Goal: Task Accomplishment & Management: Manage account settings

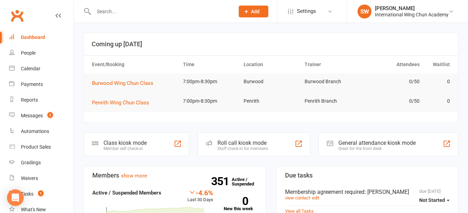
click at [254, 7] on button "Add" at bounding box center [254, 12] width 30 height 12
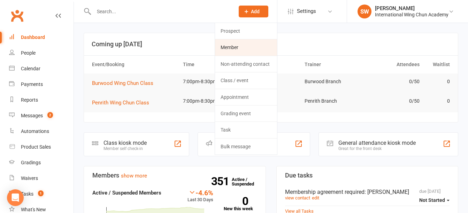
click at [247, 46] on link "Member" at bounding box center [246, 47] width 62 height 16
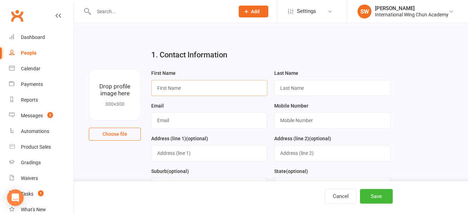
click at [194, 88] on input "text" at bounding box center [209, 88] width 116 height 16
type input "Devashna"
type input "[PERSON_NAME]"
type input "[EMAIL_ADDRESS][DOMAIN_NAME]"
click at [313, 124] on input "text" at bounding box center [332, 121] width 116 height 16
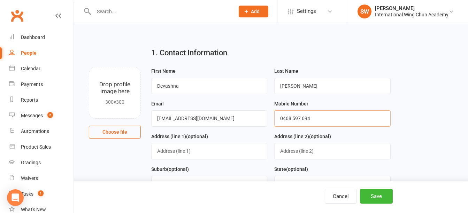
scroll to position [70, 0]
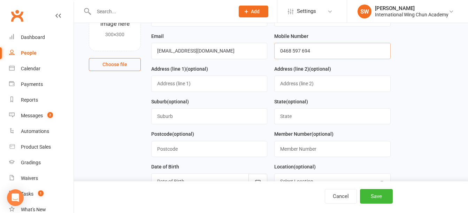
type input "0468 597 694"
click at [189, 85] on input "text" at bounding box center [209, 84] width 116 height 16
type input "[STREET_ADDRESS]"
type input "E"
type input "Eastwood"
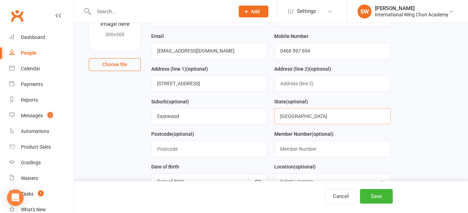
type input "[GEOGRAPHIC_DATA]"
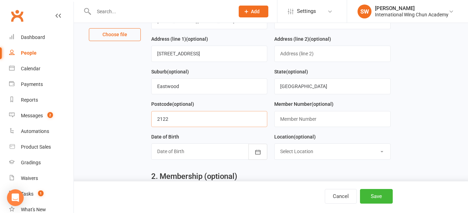
scroll to position [139, 0]
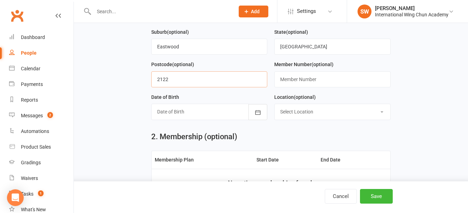
type input "2122"
click at [180, 114] on div at bounding box center [209, 112] width 116 height 16
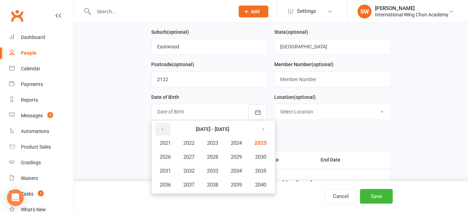
click at [162, 135] on button "button" at bounding box center [162, 129] width 15 height 13
click at [170, 174] on span "1991" at bounding box center [165, 171] width 11 height 6
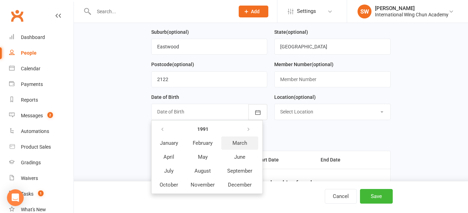
click at [241, 144] on span "March" at bounding box center [239, 143] width 15 height 6
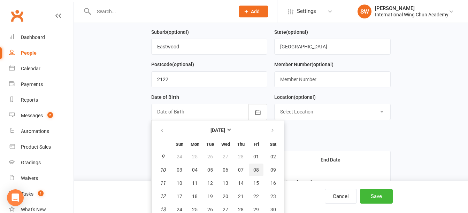
click at [256, 176] on button "08" at bounding box center [256, 170] width 15 height 13
type input "[DATE]"
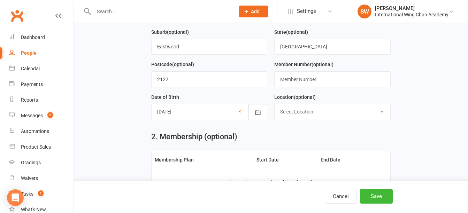
click at [311, 112] on select "Select Location Burwood Chatswood Epping Liverpool Maroubra Penrith Sydney" at bounding box center [332, 111] width 115 height 15
select select "2"
click at [275, 106] on select "Select Location Burwood Chatswood Epping Liverpool Maroubra Penrith Sydney" at bounding box center [332, 111] width 115 height 15
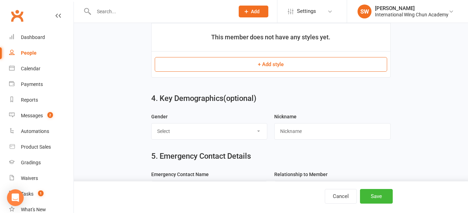
scroll to position [465, 0]
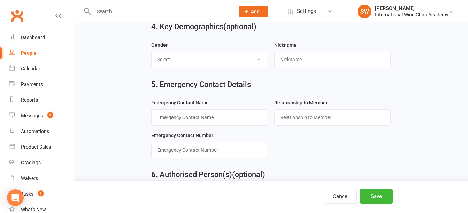
click at [225, 58] on select "Select Male Female Not Specified" at bounding box center [209, 59] width 115 height 15
select select "[DEMOGRAPHIC_DATA]"
click at [152, 54] on select "Select Male Female Not Specified" at bounding box center [209, 59] width 115 height 15
click at [240, 123] on input "text" at bounding box center [209, 117] width 116 height 16
type input "[PERSON_NAME]"
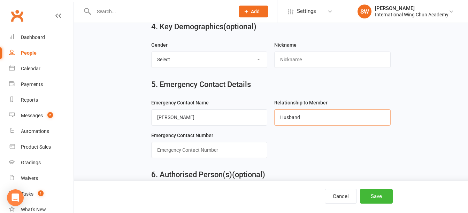
type input "Husband"
type input "0490089847"
click at [384, 198] on button "Save" at bounding box center [376, 196] width 33 height 15
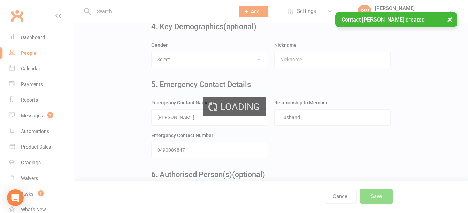
scroll to position [0, 0]
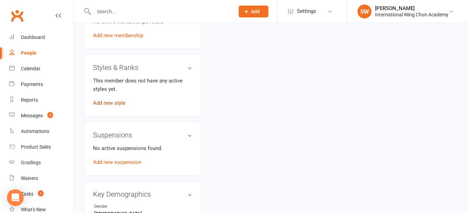
click at [116, 106] on link "Add new style" at bounding box center [109, 103] width 32 height 6
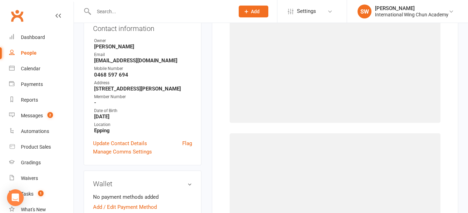
scroll to position [54, 0]
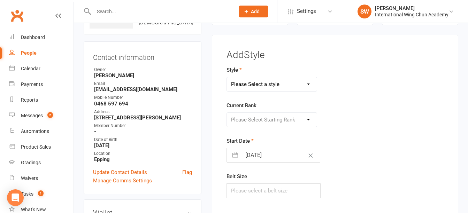
click at [298, 87] on select "Please Select a style Little Dragons Teen Phoenix (Retired) Wing Chun" at bounding box center [272, 84] width 90 height 14
select select "3062"
click at [227, 77] on select "Please Select a style Little Dragons Teen Phoenix (Retired) Wing Chun" at bounding box center [272, 84] width 90 height 14
click at [285, 122] on select "Please Select Starting Rank Grade 1 Grade 2 Grade 3 Grade 4 Pre-Level 1 Level 1…" at bounding box center [272, 120] width 90 height 14
select select "33913"
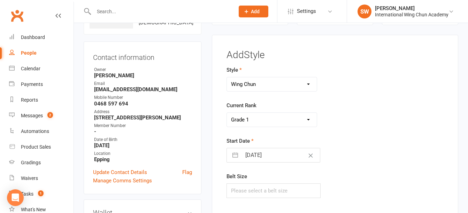
click at [227, 113] on select "Please Select Starting Rank Grade 1 Grade 2 Grade 3 Grade 4 Pre-Level 1 Level 1…" at bounding box center [272, 120] width 90 height 14
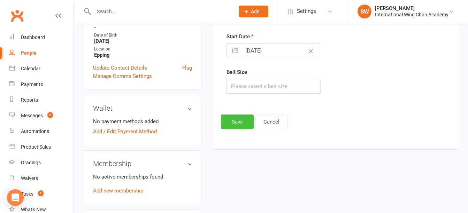
click at [244, 122] on button "Save" at bounding box center [237, 122] width 33 height 15
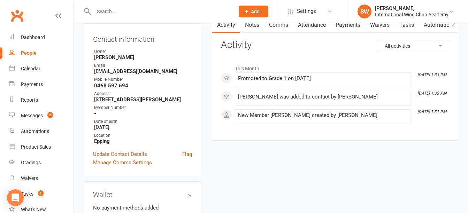
scroll to position [139, 0]
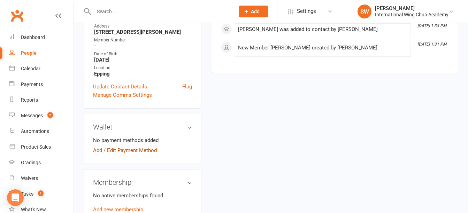
click at [114, 155] on link "Add / Edit Payment Method" at bounding box center [125, 150] width 64 height 8
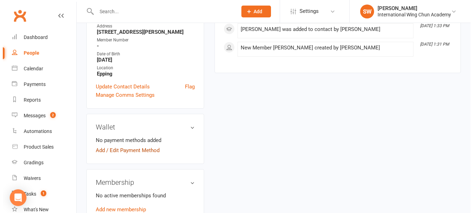
scroll to position [133, 0]
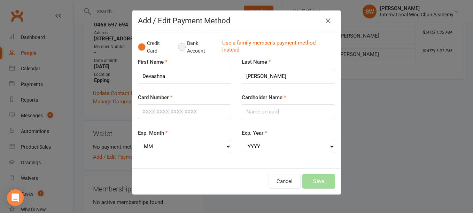
click at [183, 45] on button "Bank Account" at bounding box center [197, 47] width 39 height 21
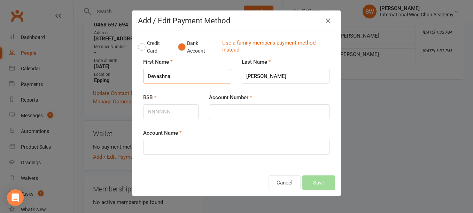
click at [163, 77] on input "Devashna" at bounding box center [187, 76] width 88 height 15
click at [195, 150] on input "Account Name" at bounding box center [236, 147] width 187 height 15
paste input "Devashna"
type input "[PERSON_NAME]"
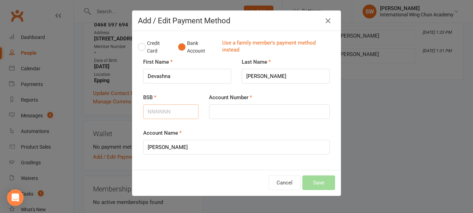
click at [168, 112] on input "BSB" at bounding box center [170, 112] width 55 height 15
click at [172, 110] on input "BSB" at bounding box center [170, 112] width 55 height 15
type input "082080"
type input "145365000"
click at [331, 188] on button "Save" at bounding box center [318, 183] width 33 height 15
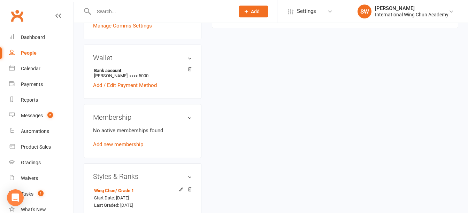
scroll to position [209, 0]
click at [141, 147] on link "Add new membership" at bounding box center [118, 144] width 50 height 6
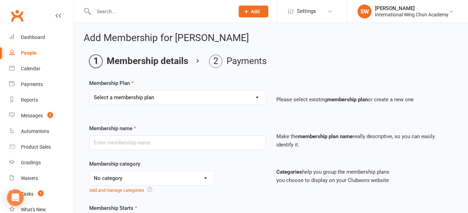
click at [194, 93] on select "Select a membership plan Sydney City - Basic Membership (3 mo. Minimum Term) Sy…" at bounding box center [178, 98] width 176 height 14
click at [215, 104] on select "Select a membership plan Sydney City - Basic Membership (3 mo. Minimum Term) Sy…" at bounding box center [178, 98] width 176 height 14
select select "42"
click at [90, 91] on select "Select a membership plan Sydney City - Basic Membership (3 mo. Minimum Term) Sy…" at bounding box center [178, 98] width 176 height 14
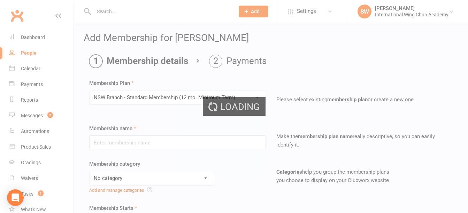
type input "NSW Branch - Standard Membership (12 mo. Minimum Term)"
select select "5"
type input "0"
type input "2"
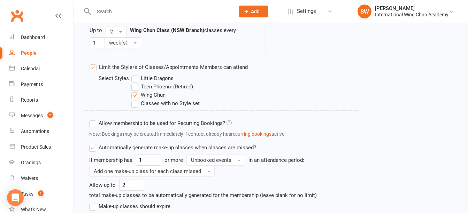
scroll to position [503, 0]
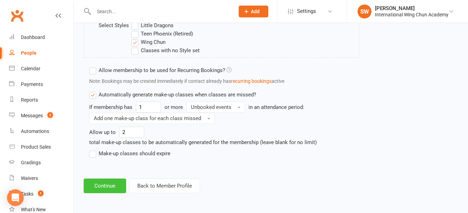
click at [108, 182] on button "Continue" at bounding box center [105, 186] width 43 height 15
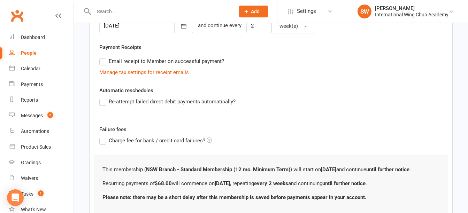
scroll to position [238, 0]
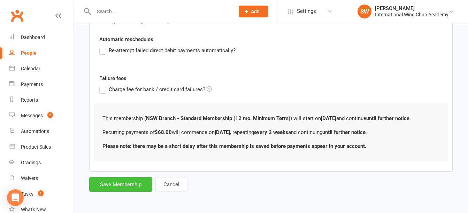
click at [122, 185] on button "Save Membership" at bounding box center [120, 184] width 63 height 15
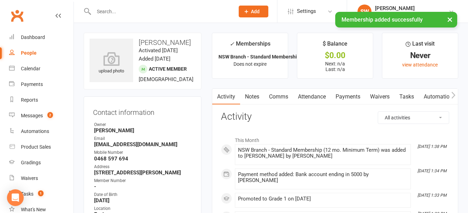
click at [349, 98] on link "Payments" at bounding box center [348, 97] width 34 height 16
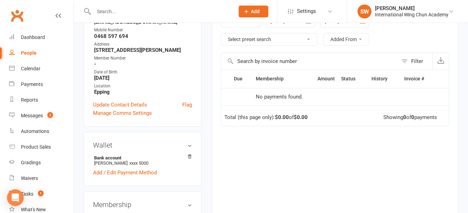
scroll to position [117, 0]
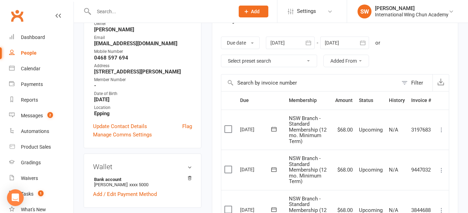
scroll to position [139, 0]
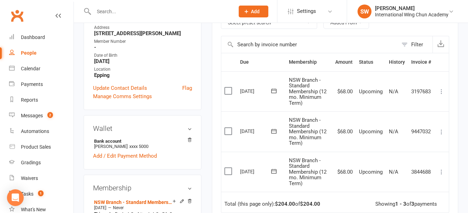
click at [439, 173] on icon at bounding box center [441, 172] width 7 height 7
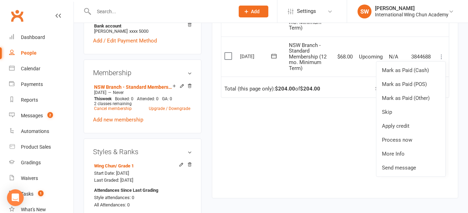
scroll to position [244, 0]
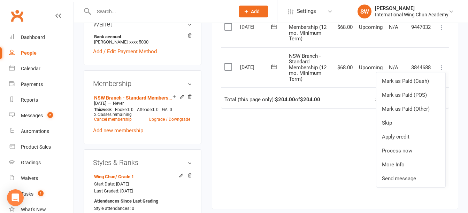
click at [276, 65] on icon at bounding box center [273, 66] width 7 height 7
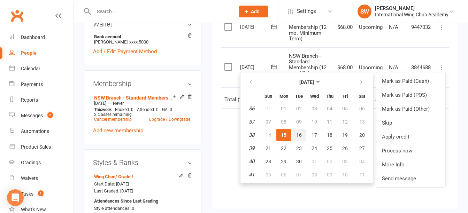
click at [297, 134] on span "16" at bounding box center [299, 135] width 6 height 6
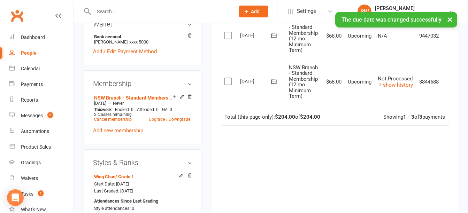
click at [426, 141] on div "Due Contact Membership Amount Status History Invoice # Select this [DATE] [PERS…" at bounding box center [335, 81] width 228 height 267
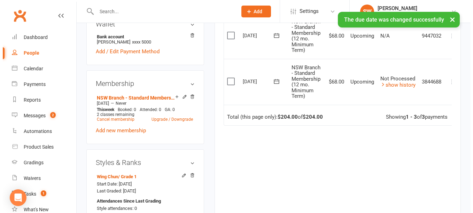
scroll to position [0, 10]
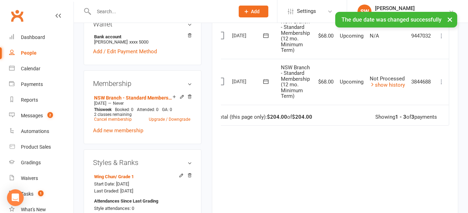
click at [442, 81] on icon at bounding box center [441, 81] width 7 height 7
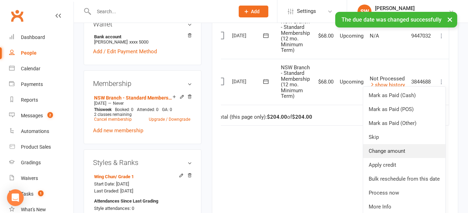
click at [415, 147] on link "Change amount" at bounding box center [404, 151] width 82 height 14
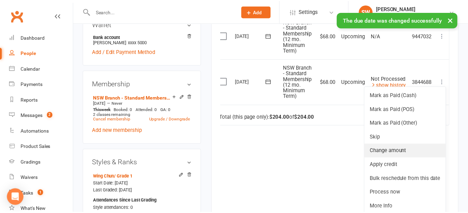
scroll to position [0, 6]
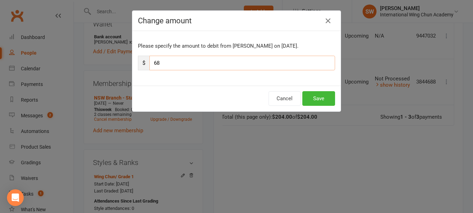
click at [241, 64] on input "68" at bounding box center [242, 63] width 186 height 15
type input "61.20"
click at [326, 96] on button "Save" at bounding box center [318, 98] width 33 height 15
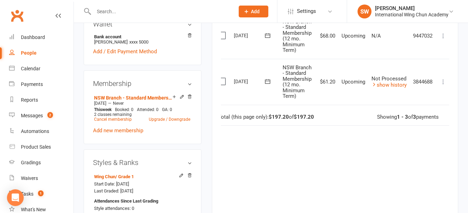
click at [269, 81] on icon at bounding box center [267, 81] width 5 height 5
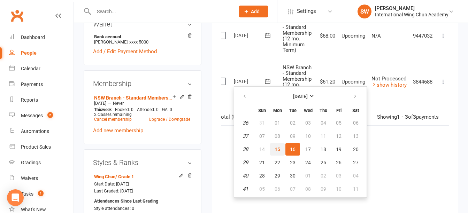
click at [278, 149] on span "15" at bounding box center [278, 150] width 6 height 6
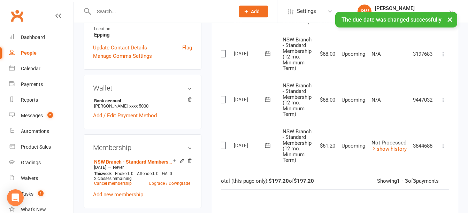
scroll to position [174, 0]
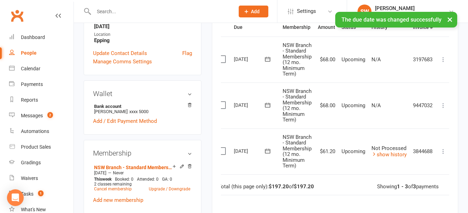
click at [445, 104] on icon at bounding box center [443, 105] width 7 height 7
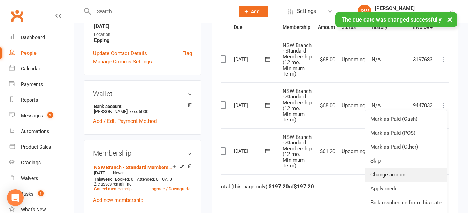
click at [436, 173] on link "Change amount" at bounding box center [406, 175] width 82 height 14
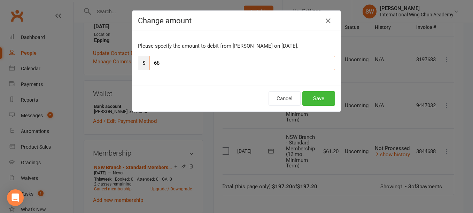
click at [291, 61] on input "68" at bounding box center [242, 63] width 186 height 15
drag, startPoint x: 292, startPoint y: 61, endPoint x: 138, endPoint y: 63, distance: 153.7
click at [139, 63] on div "$ 61.20" at bounding box center [236, 63] width 197 height 15
type input "61.20"
click at [320, 97] on button "Save" at bounding box center [318, 98] width 33 height 15
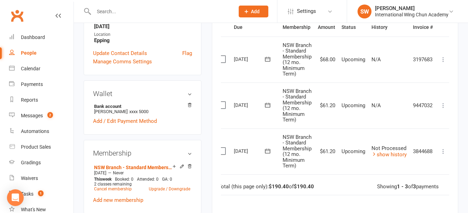
click at [445, 57] on icon at bounding box center [443, 59] width 7 height 7
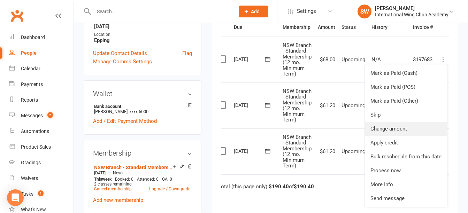
click at [433, 131] on link "Change amount" at bounding box center [406, 129] width 82 height 14
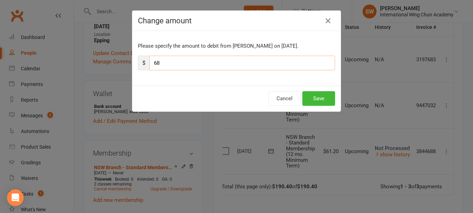
click at [250, 59] on input "68" at bounding box center [242, 63] width 186 height 15
click at [253, 66] on input "68" at bounding box center [242, 63] width 186 height 15
paste input "1.20"
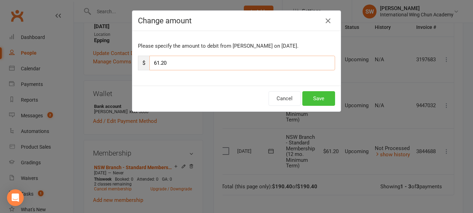
type input "61.20"
click at [315, 101] on button "Save" at bounding box center [318, 98] width 33 height 15
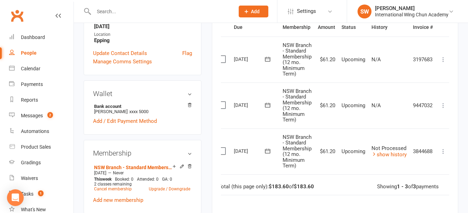
scroll to position [70, 0]
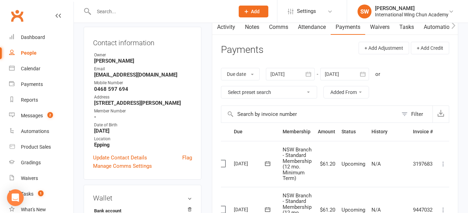
click at [251, 28] on link "Notes" at bounding box center [252, 27] width 24 height 16
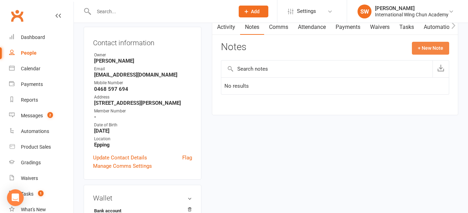
click at [429, 44] on button "+ New Note" at bounding box center [430, 48] width 37 height 13
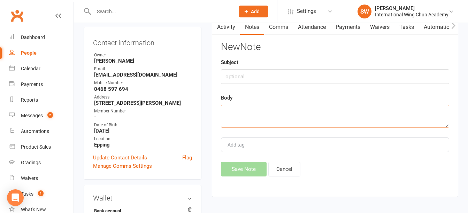
click at [361, 117] on textarea at bounding box center [335, 116] width 228 height 23
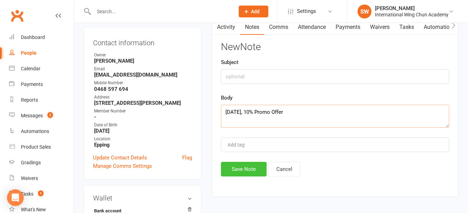
type textarea "[DATE], 10% Promo Offer"
click at [249, 171] on button "Save Note" at bounding box center [244, 169] width 46 height 15
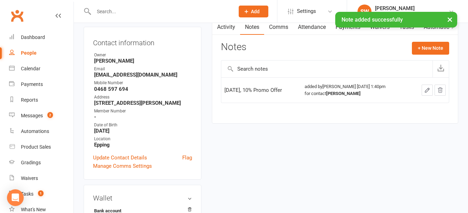
click at [349, 12] on div "× Note added successfully" at bounding box center [229, 12] width 459 height 0
click at [352, 30] on link "Payments" at bounding box center [348, 27] width 34 height 16
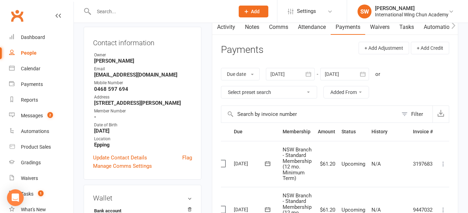
click at [344, 76] on div at bounding box center [344, 74] width 49 height 13
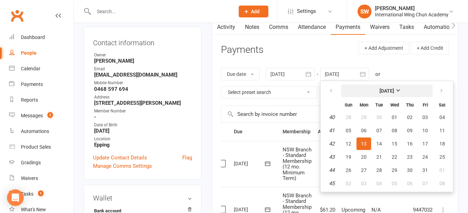
click at [394, 92] on strong "[DATE]" at bounding box center [386, 91] width 15 height 6
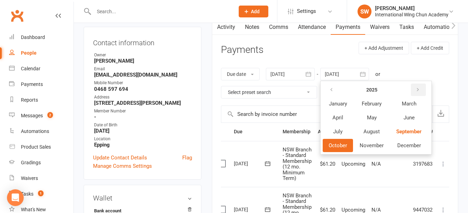
click at [419, 92] on icon "button" at bounding box center [417, 90] width 5 height 6
click at [343, 146] on span "October" at bounding box center [338, 146] width 18 height 6
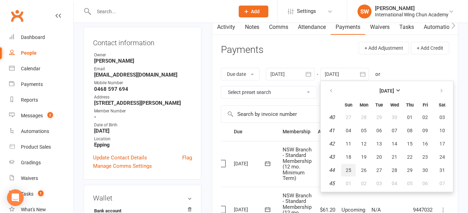
click at [351, 174] on button "25" at bounding box center [348, 170] width 15 height 13
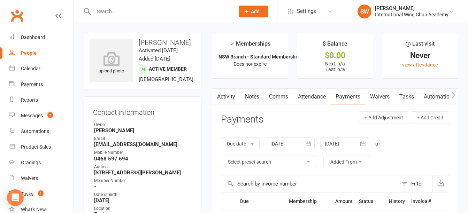
click at [333, 146] on div at bounding box center [344, 144] width 49 height 13
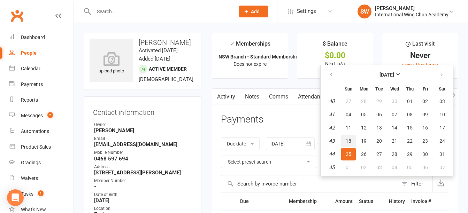
click at [351, 138] on span "18" at bounding box center [349, 141] width 6 height 6
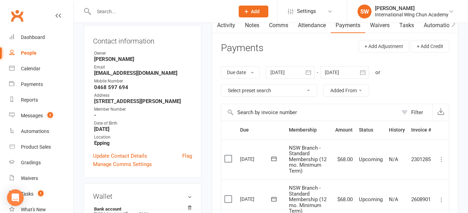
scroll to position [9, 0]
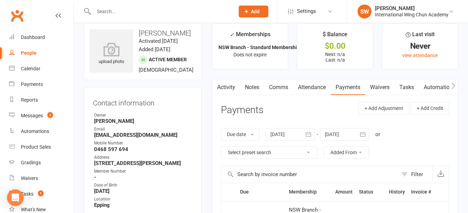
click at [346, 135] on div at bounding box center [344, 134] width 49 height 13
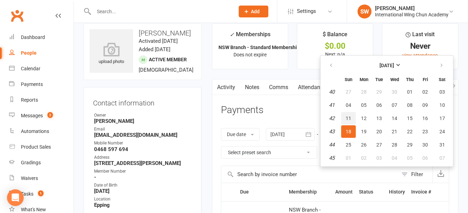
click at [350, 116] on span "11" at bounding box center [349, 119] width 6 height 6
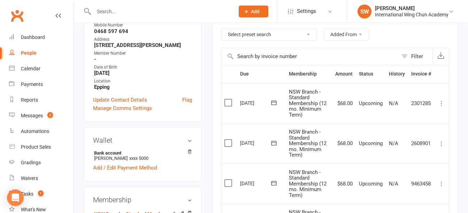
scroll to position [59, 0]
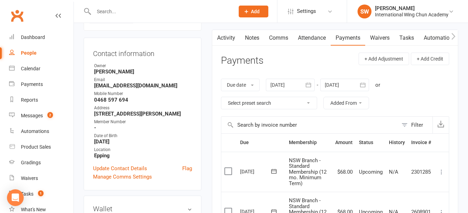
click at [349, 83] on div at bounding box center [344, 85] width 49 height 13
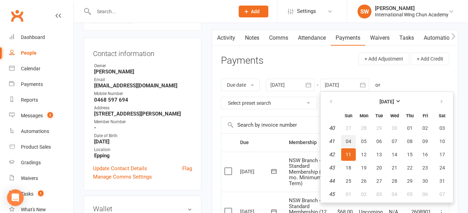
click at [352, 147] on button "04" at bounding box center [348, 141] width 15 height 13
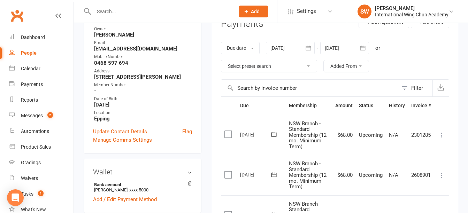
scroll to position [78, 0]
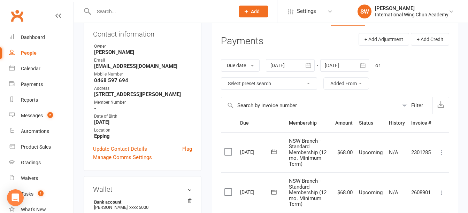
click at [338, 61] on div at bounding box center [344, 65] width 49 height 13
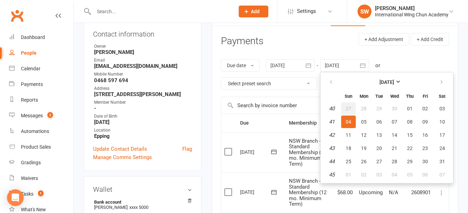
click at [351, 108] on span "27" at bounding box center [349, 109] width 6 height 6
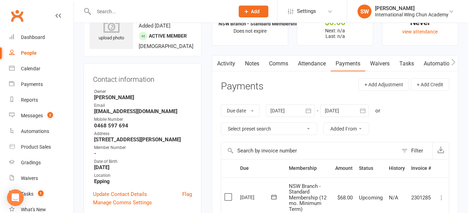
click at [326, 114] on div at bounding box center [344, 111] width 49 height 13
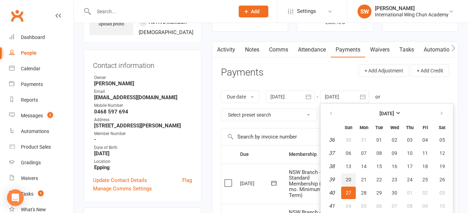
click at [353, 177] on button "20" at bounding box center [348, 180] width 15 height 13
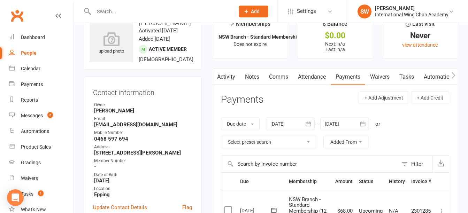
scroll to position [0, 0]
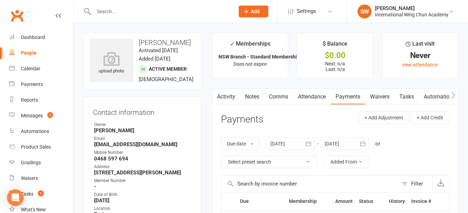
click at [338, 146] on div at bounding box center [344, 144] width 49 height 13
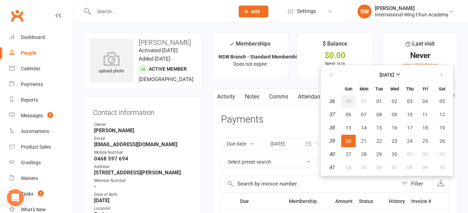
click at [349, 99] on span "30" at bounding box center [349, 102] width 6 height 6
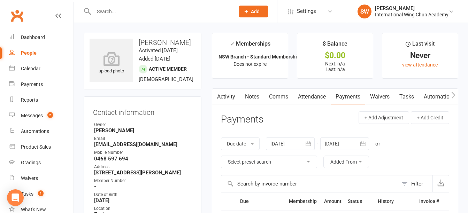
click at [345, 146] on div at bounding box center [344, 144] width 49 height 13
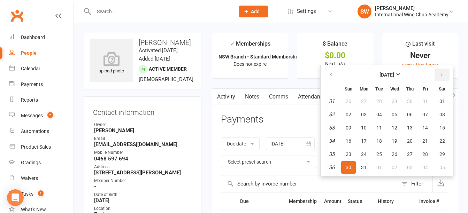
click at [444, 72] on button "button" at bounding box center [442, 75] width 15 height 13
click at [350, 112] on span "06" at bounding box center [349, 115] width 6 height 6
type input "[DATE]"
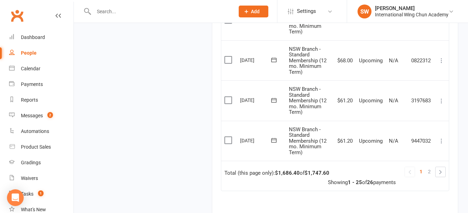
scroll to position [1051, 0]
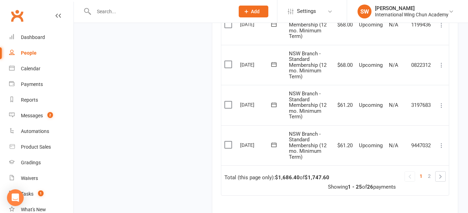
click at [444, 62] on icon at bounding box center [441, 65] width 7 height 7
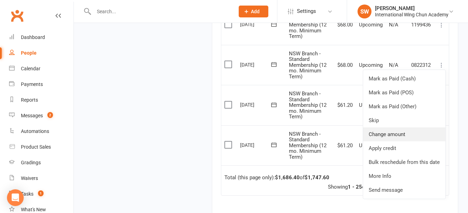
click at [417, 137] on link "Change amount" at bounding box center [404, 135] width 82 height 14
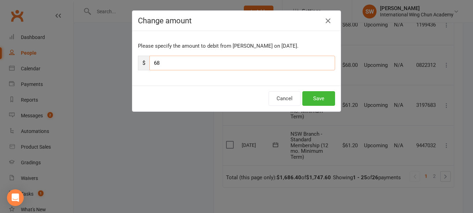
click at [263, 63] on input "68" at bounding box center [242, 63] width 186 height 15
paste input "1.20"
type input "61.20"
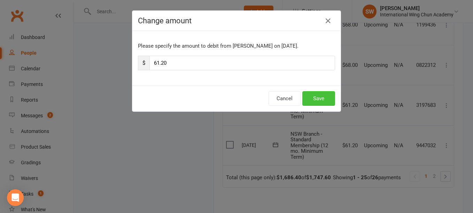
click at [312, 100] on button "Save" at bounding box center [318, 98] width 33 height 15
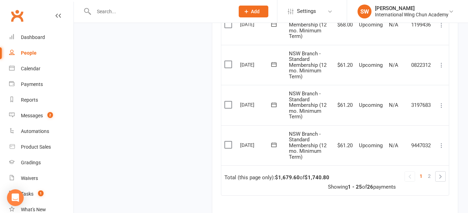
scroll to position [1016, 0]
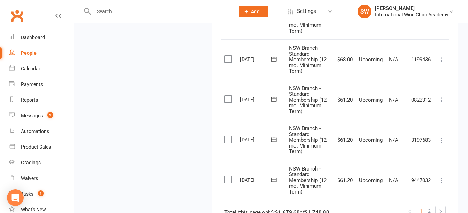
click at [444, 57] on icon at bounding box center [441, 59] width 7 height 7
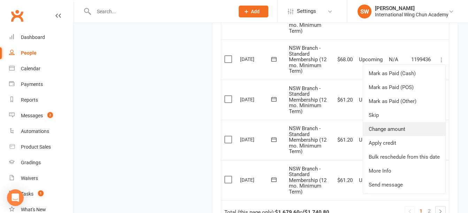
click at [425, 127] on link "Change amount" at bounding box center [404, 129] width 82 height 14
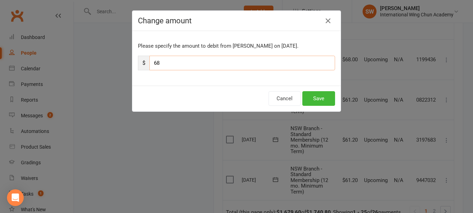
click at [253, 64] on input "68" at bounding box center [242, 63] width 186 height 15
paste input "1.20"
type input "61.20"
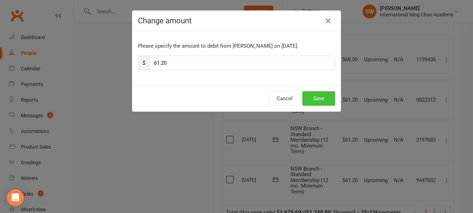
click at [314, 99] on button "Save" at bounding box center [318, 98] width 33 height 15
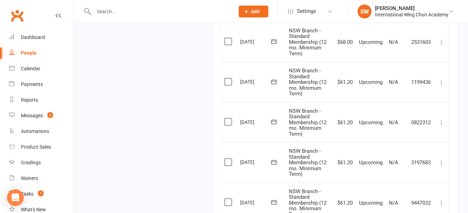
scroll to position [982, 0]
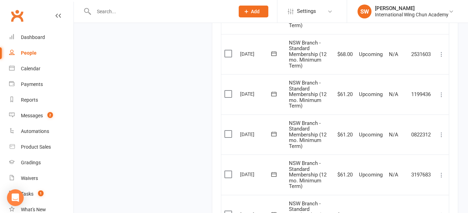
click at [441, 55] on icon at bounding box center [441, 54] width 7 height 7
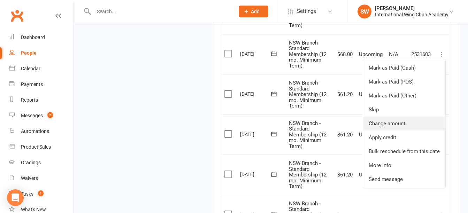
click at [433, 124] on link "Change amount" at bounding box center [404, 124] width 82 height 14
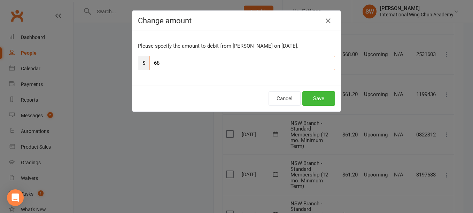
click at [274, 64] on input "68" at bounding box center [242, 63] width 186 height 15
paste input "1.20"
type input "61.20"
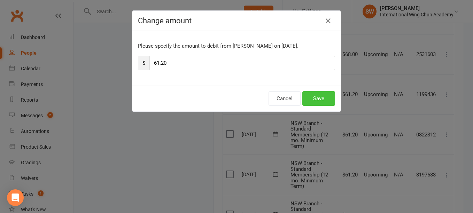
click at [318, 98] on button "Save" at bounding box center [318, 98] width 33 height 15
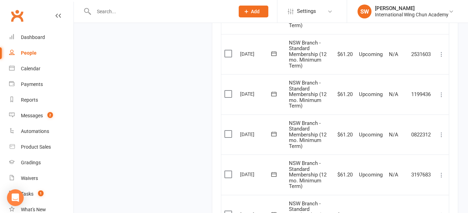
scroll to position [947, 0]
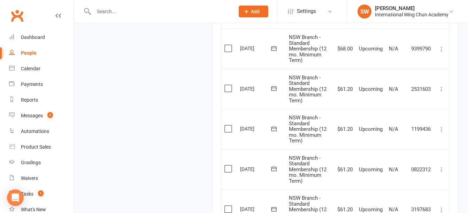
click at [441, 49] on icon at bounding box center [441, 49] width 7 height 7
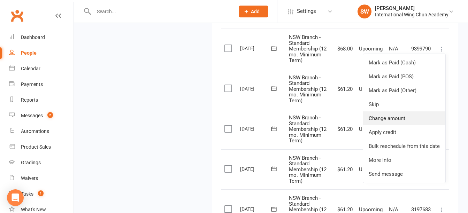
click at [418, 123] on link "Change amount" at bounding box center [404, 119] width 82 height 14
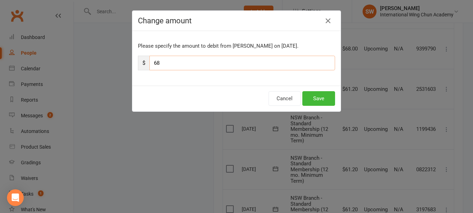
click at [300, 62] on input "68" at bounding box center [242, 63] width 186 height 15
paste input "1.20"
type input "61.20"
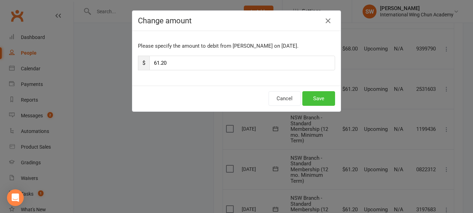
click at [314, 103] on button "Save" at bounding box center [318, 98] width 33 height 15
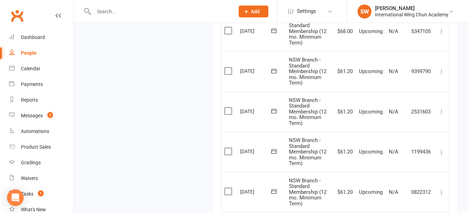
scroll to position [912, 0]
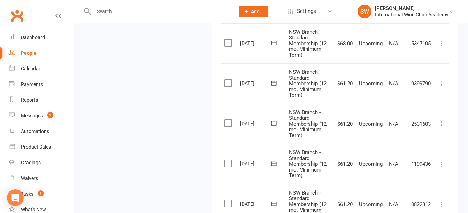
click at [442, 44] on icon at bounding box center [441, 43] width 7 height 7
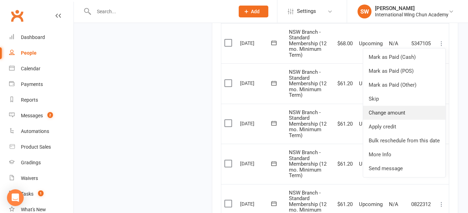
click at [422, 115] on link "Change amount" at bounding box center [404, 113] width 82 height 14
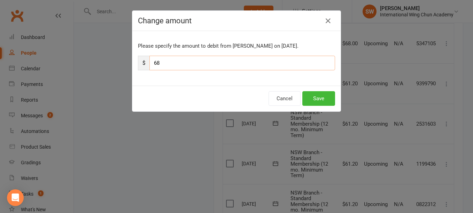
click at [284, 61] on input "68" at bounding box center [242, 63] width 186 height 15
paste input "1.20"
type input "61.20"
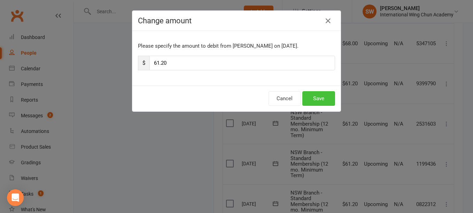
click at [313, 98] on button "Save" at bounding box center [318, 98] width 33 height 15
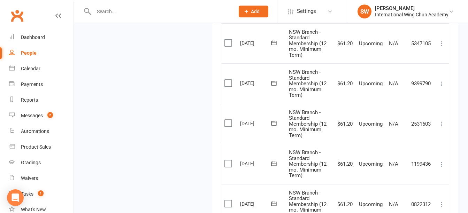
scroll to position [877, 0]
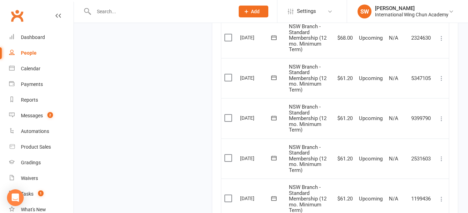
click at [442, 39] on icon at bounding box center [441, 38] width 7 height 7
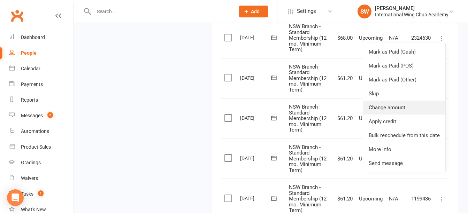
click at [431, 108] on link "Change amount" at bounding box center [404, 108] width 82 height 14
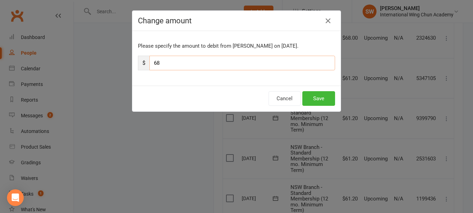
click at [323, 65] on input "68" at bounding box center [242, 63] width 186 height 15
paste input "1.20"
type input "61.20"
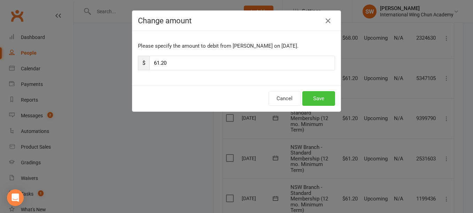
click at [330, 103] on button "Save" at bounding box center [318, 98] width 33 height 15
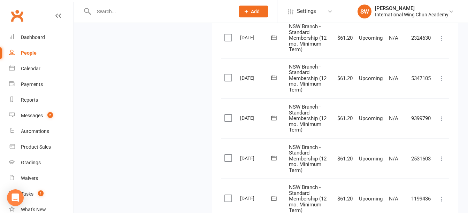
scroll to position [842, 0]
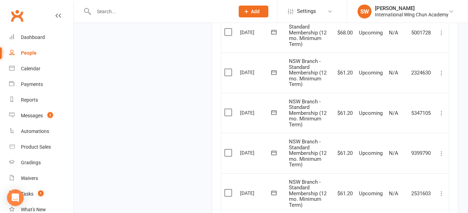
click at [443, 32] on icon at bounding box center [441, 32] width 7 height 7
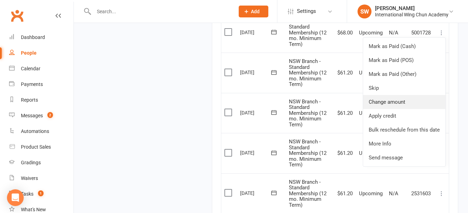
click at [421, 105] on link "Change amount" at bounding box center [404, 102] width 82 height 14
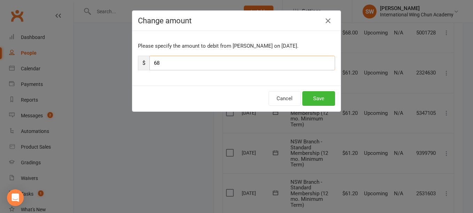
click at [289, 65] on input "68" at bounding box center [242, 63] width 186 height 15
paste input "1.20"
type input "61.20"
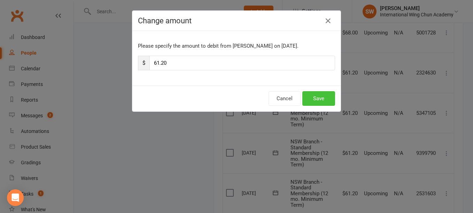
click at [312, 96] on button "Save" at bounding box center [318, 98] width 33 height 15
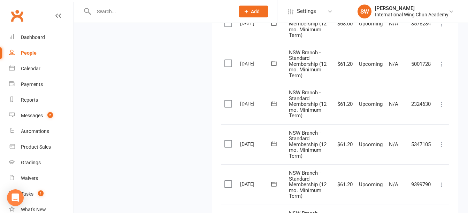
scroll to position [773, 0]
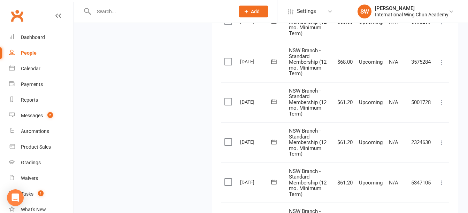
click at [441, 61] on icon at bounding box center [441, 62] width 7 height 7
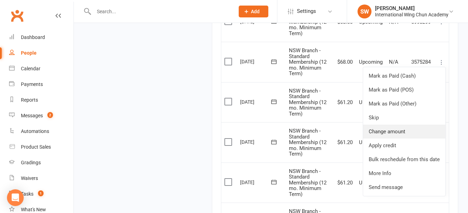
click at [398, 129] on link "Change amount" at bounding box center [404, 132] width 82 height 14
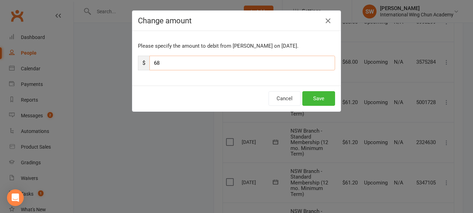
click at [317, 64] on input "68" at bounding box center [242, 63] width 186 height 15
paste input "1.20"
type input "61.20"
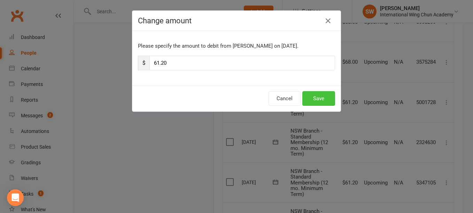
click at [326, 96] on button "Save" at bounding box center [318, 98] width 33 height 15
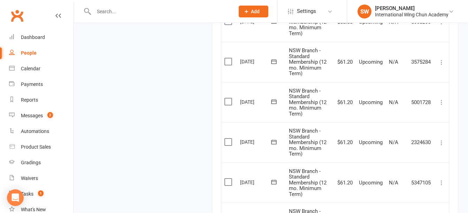
scroll to position [738, 0]
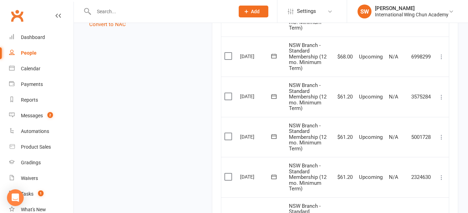
click at [439, 58] on icon at bounding box center [441, 56] width 7 height 7
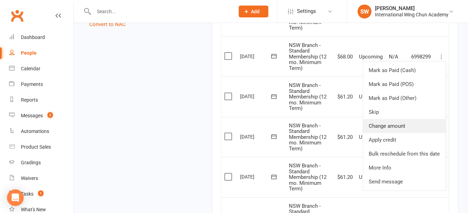
click at [429, 132] on link "Change amount" at bounding box center [404, 126] width 82 height 14
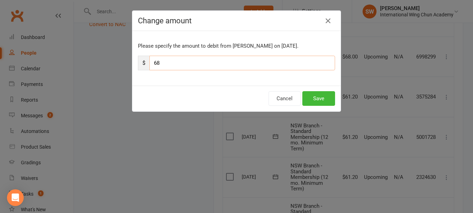
click at [286, 59] on input "68" at bounding box center [242, 63] width 186 height 15
paste input "1.20"
type input "61.20"
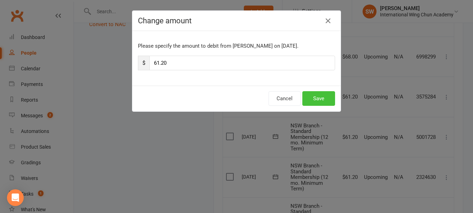
click at [315, 98] on button "Save" at bounding box center [318, 98] width 33 height 15
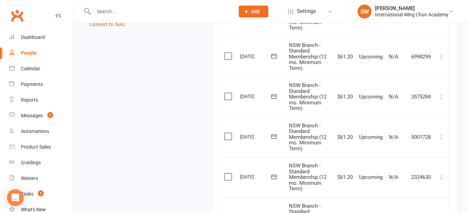
scroll to position [703, 0]
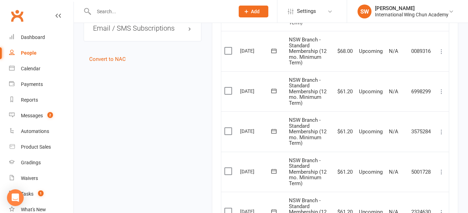
click at [441, 51] on icon at bounding box center [441, 51] width 7 height 7
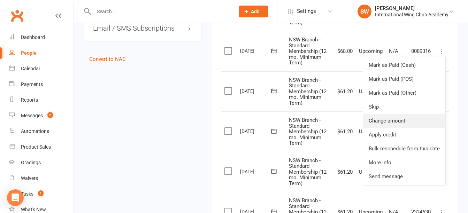
click at [420, 122] on link "Change amount" at bounding box center [404, 121] width 82 height 14
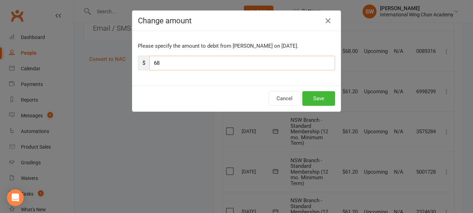
click at [253, 57] on input "68" at bounding box center [242, 63] width 186 height 15
paste input "1.20"
type input "61.20"
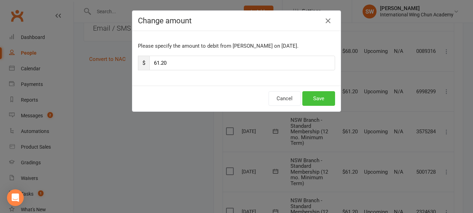
click at [312, 100] on button "Save" at bounding box center [318, 98] width 33 height 15
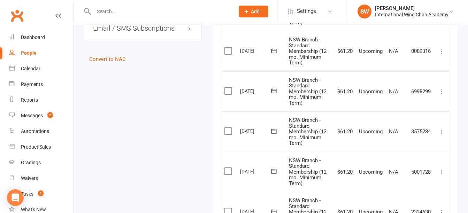
scroll to position [668, 0]
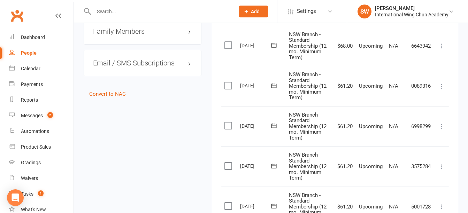
click at [442, 46] on icon at bounding box center [441, 46] width 7 height 7
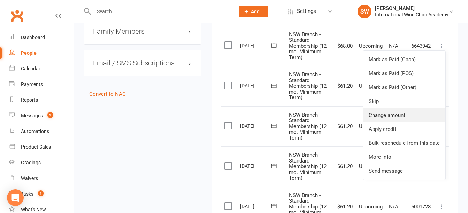
click at [405, 110] on link "Change amount" at bounding box center [404, 115] width 82 height 14
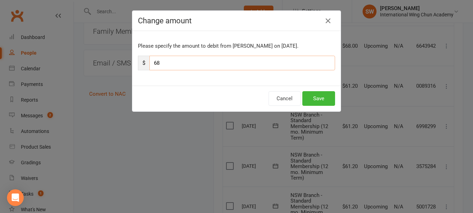
click at [264, 63] on input "68" at bounding box center [242, 63] width 186 height 15
paste input "1.20"
type input "61.20"
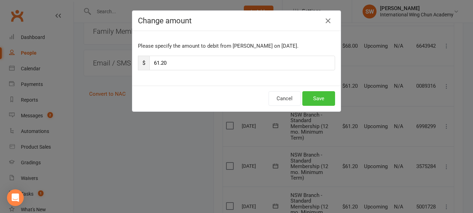
click at [313, 99] on button "Save" at bounding box center [318, 98] width 33 height 15
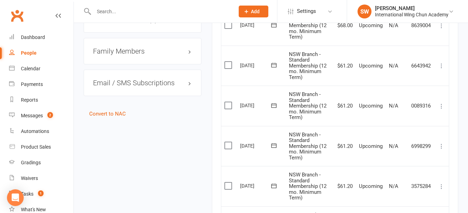
scroll to position [633, 0]
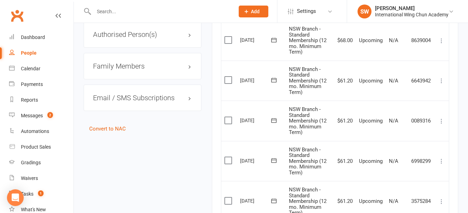
click at [439, 43] on icon at bounding box center [441, 40] width 7 height 7
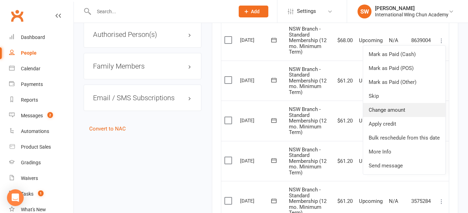
click at [422, 108] on link "Change amount" at bounding box center [404, 110] width 82 height 14
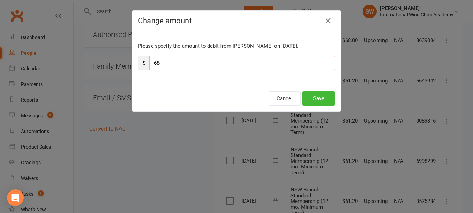
click at [318, 63] on input "68" at bounding box center [242, 63] width 186 height 15
paste input "1.20"
type input "61.20"
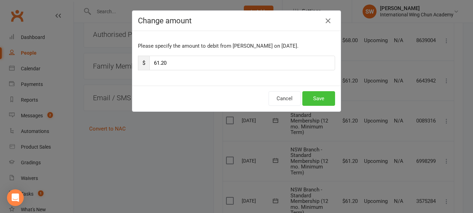
click at [322, 98] on button "Save" at bounding box center [318, 98] width 33 height 15
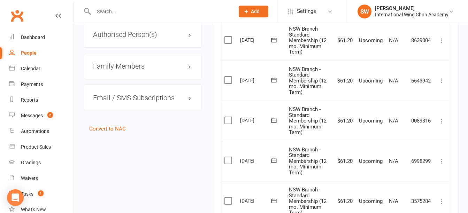
scroll to position [598, 0]
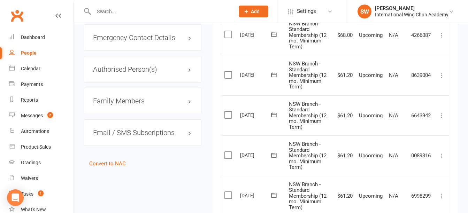
click at [444, 34] on icon at bounding box center [441, 35] width 7 height 7
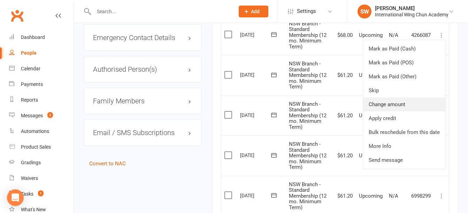
click at [407, 104] on link "Change amount" at bounding box center [404, 105] width 82 height 14
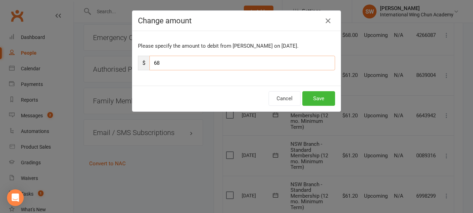
click at [232, 64] on input "68" at bounding box center [242, 63] width 186 height 15
paste input "1.20"
type input "61.20"
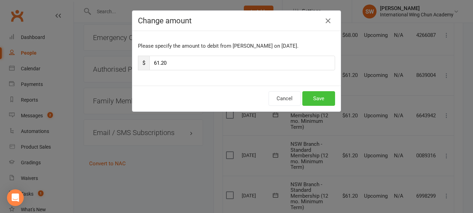
click at [314, 98] on button "Save" at bounding box center [318, 98] width 33 height 15
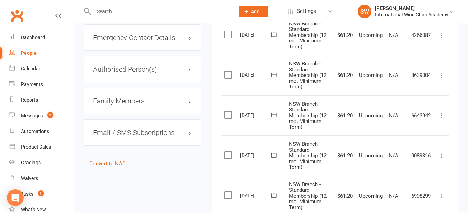
scroll to position [563, 0]
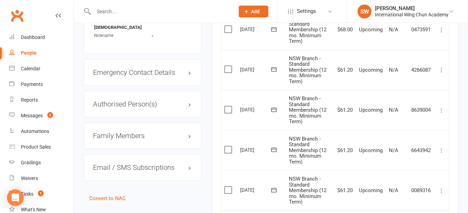
click at [442, 32] on icon at bounding box center [441, 29] width 7 height 7
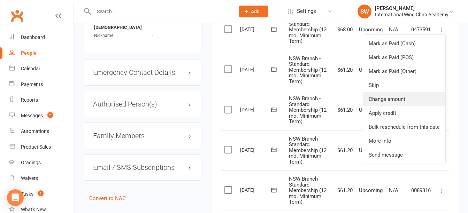
click at [424, 95] on link "Change amount" at bounding box center [404, 99] width 82 height 14
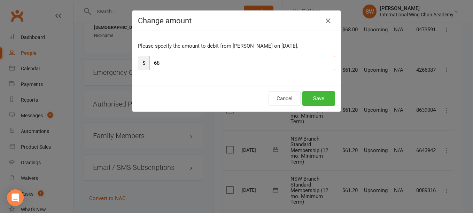
click at [248, 62] on input "68" at bounding box center [242, 63] width 186 height 15
paste input "1.20"
type input "61.20"
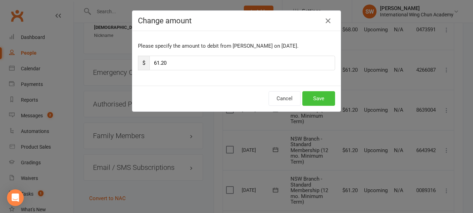
click at [323, 93] on button "Save" at bounding box center [318, 98] width 33 height 15
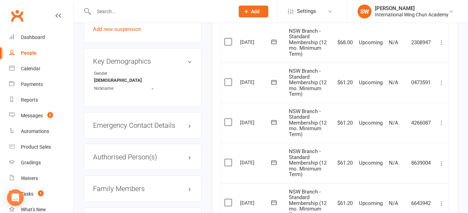
scroll to position [494, 0]
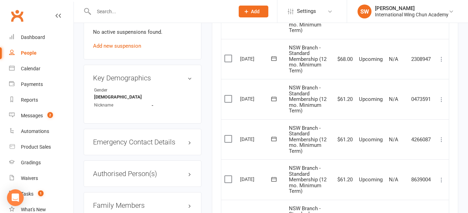
click at [440, 59] on icon at bounding box center [441, 59] width 7 height 7
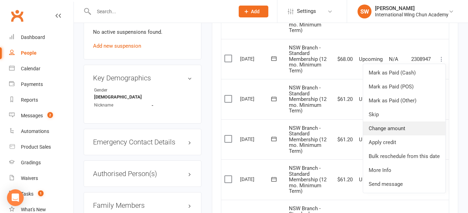
click at [425, 125] on link "Change amount" at bounding box center [404, 129] width 82 height 14
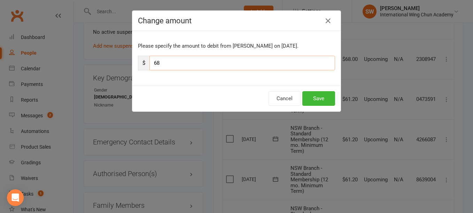
click at [266, 63] on input "68" at bounding box center [242, 63] width 186 height 15
paste input "1.20"
type input "61.20"
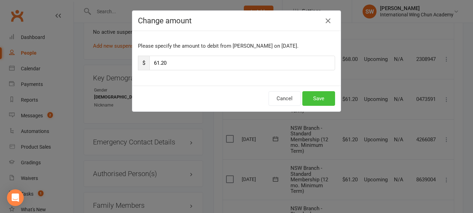
click at [317, 99] on button "Save" at bounding box center [318, 98] width 33 height 15
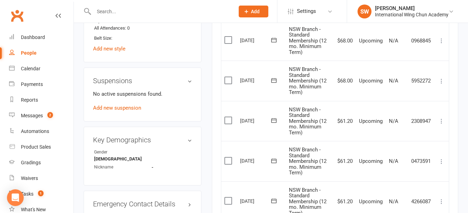
scroll to position [424, 0]
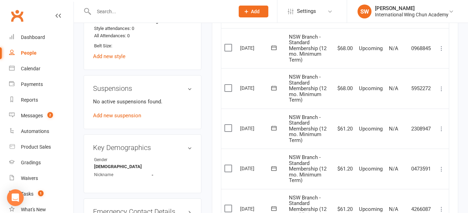
click at [443, 87] on icon at bounding box center [441, 88] width 7 height 7
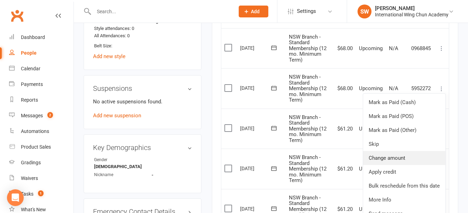
click at [407, 154] on link "Change amount" at bounding box center [404, 158] width 82 height 14
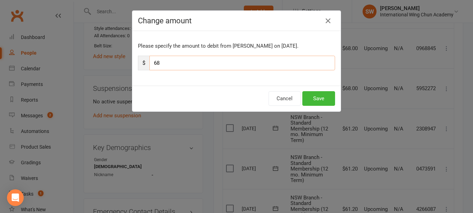
click at [274, 67] on input "68" at bounding box center [242, 63] width 186 height 15
paste input "1.20"
type input "61.20"
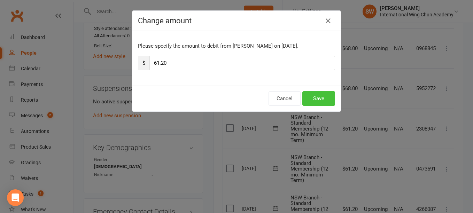
click at [323, 97] on button "Save" at bounding box center [318, 98] width 33 height 15
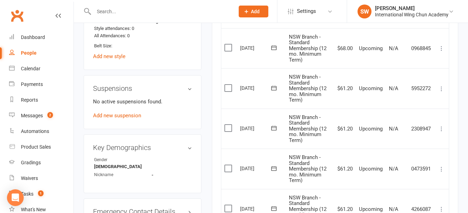
click at [444, 48] on icon at bounding box center [441, 48] width 7 height 7
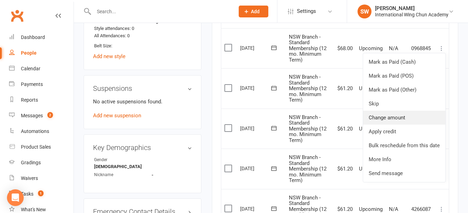
click at [432, 119] on link "Change amount" at bounding box center [404, 118] width 82 height 14
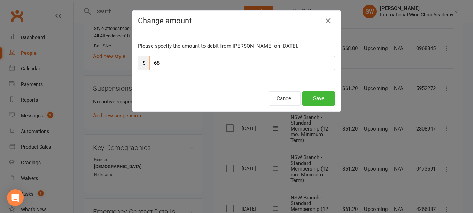
click at [305, 63] on input "68" at bounding box center [242, 63] width 186 height 15
paste input "1.20"
type input "61.20"
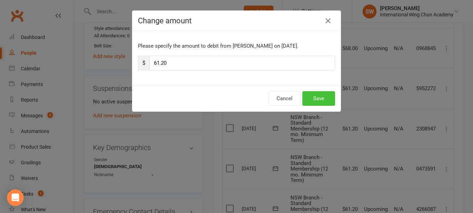
click at [321, 95] on button "Save" at bounding box center [318, 98] width 33 height 15
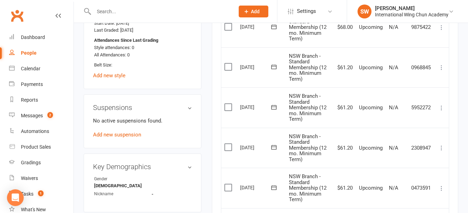
scroll to position [389, 0]
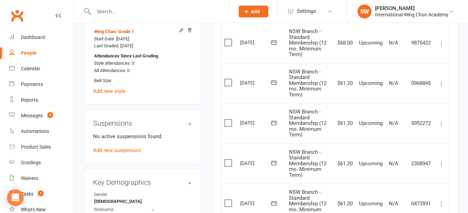
click at [442, 43] on icon at bounding box center [441, 43] width 7 height 7
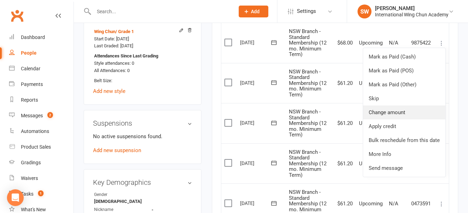
click at [420, 115] on link "Change amount" at bounding box center [404, 113] width 82 height 14
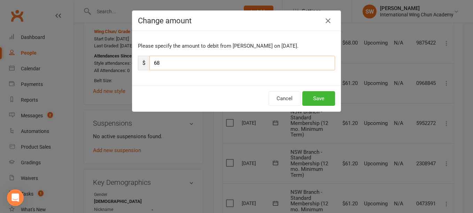
click at [310, 64] on input "68" at bounding box center [242, 63] width 186 height 15
paste input "1.20"
type input "61.20"
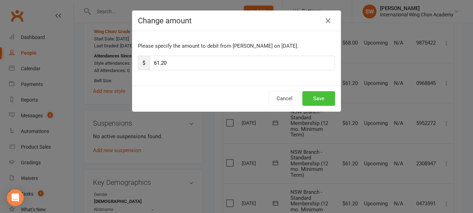
click at [316, 94] on button "Save" at bounding box center [318, 98] width 33 height 15
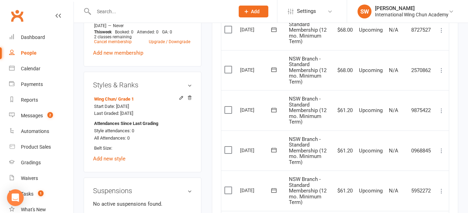
scroll to position [320, 0]
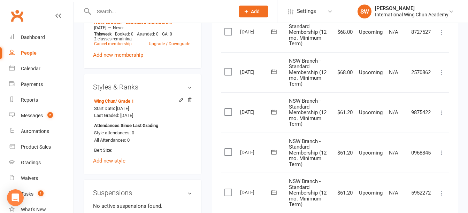
click at [440, 71] on icon at bounding box center [441, 72] width 7 height 7
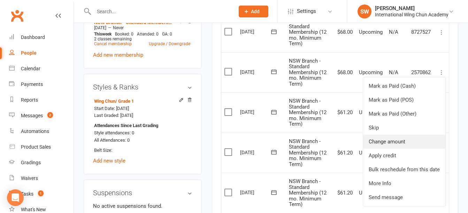
click at [427, 141] on link "Change amount" at bounding box center [404, 142] width 82 height 14
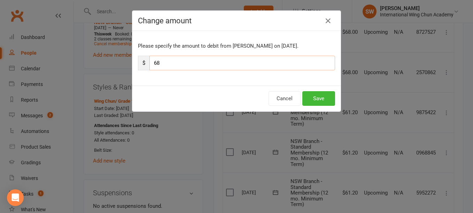
click at [274, 61] on input "68" at bounding box center [242, 63] width 186 height 15
paste input "1.20"
type input "61.20"
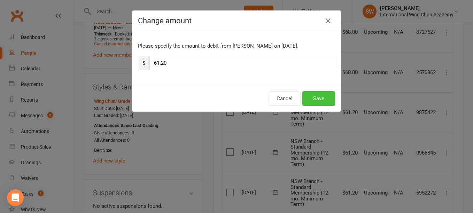
click at [322, 99] on button "Save" at bounding box center [318, 98] width 33 height 15
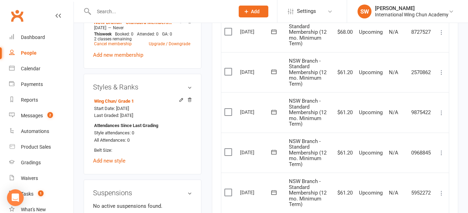
click at [442, 32] on icon at bounding box center [441, 32] width 7 height 7
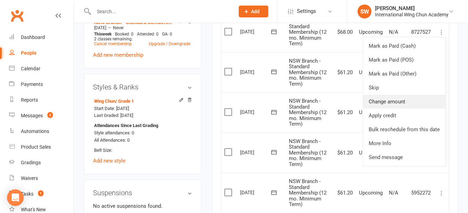
click at [416, 102] on link "Change amount" at bounding box center [404, 102] width 82 height 14
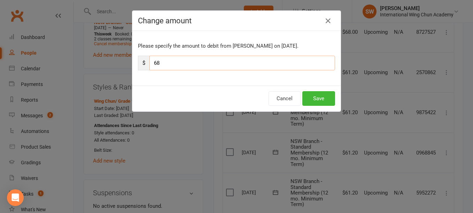
click at [260, 61] on input "68" at bounding box center [242, 63] width 186 height 15
paste input "1.20"
type input "61.20"
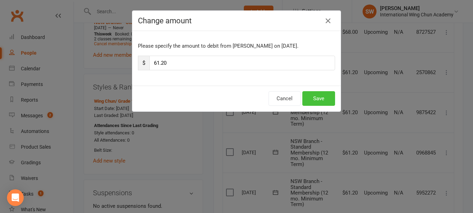
click at [322, 103] on button "Save" at bounding box center [318, 98] width 33 height 15
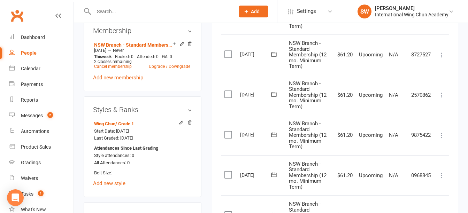
scroll to position [285, 0]
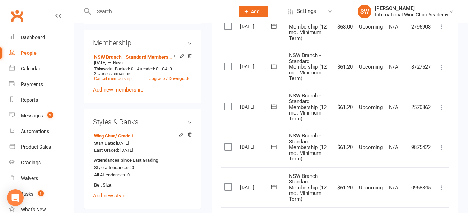
click at [444, 28] on icon at bounding box center [441, 26] width 7 height 7
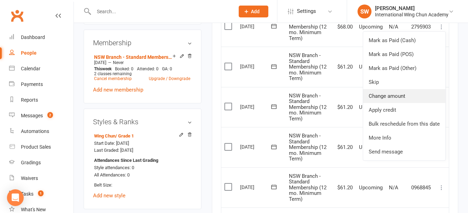
click at [415, 103] on link "Change amount" at bounding box center [404, 96] width 82 height 14
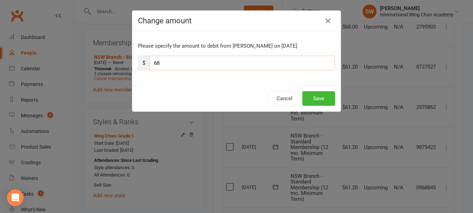
click at [283, 63] on input "68" at bounding box center [242, 63] width 186 height 15
paste input "1.20"
type input "61.20"
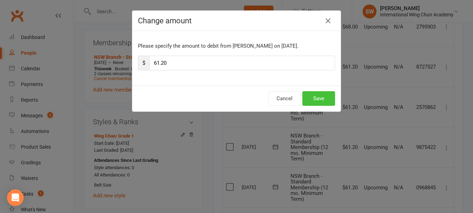
click at [320, 94] on button "Save" at bounding box center [318, 98] width 33 height 15
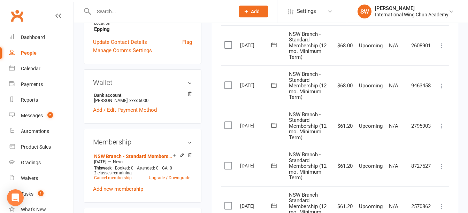
scroll to position [180, 0]
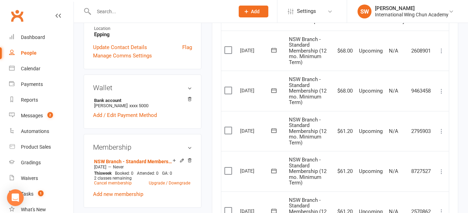
click at [439, 93] on icon at bounding box center [441, 91] width 7 height 7
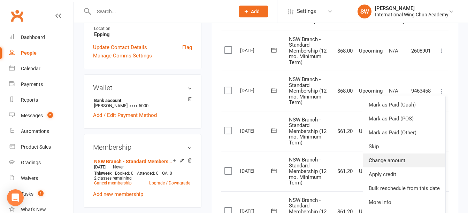
click at [422, 159] on link "Change amount" at bounding box center [404, 161] width 82 height 14
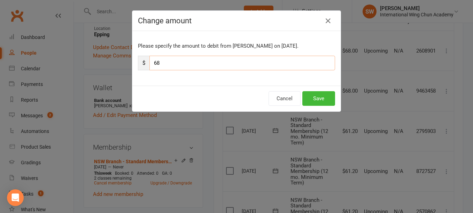
click at [294, 67] on input "68" at bounding box center [242, 63] width 186 height 15
paste input "1.20"
type input "61.20"
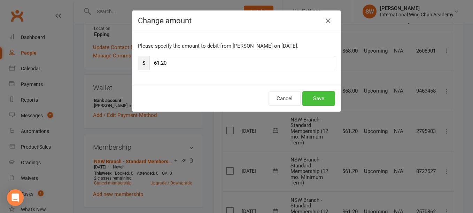
click at [317, 96] on button "Save" at bounding box center [318, 98] width 33 height 15
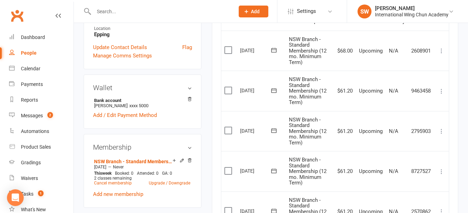
click at [444, 48] on icon at bounding box center [441, 50] width 7 height 7
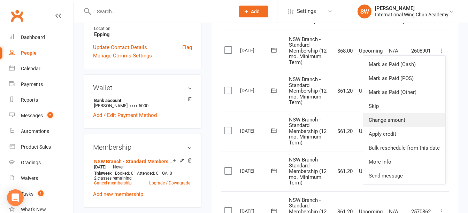
click at [438, 118] on link "Change amount" at bounding box center [404, 120] width 82 height 14
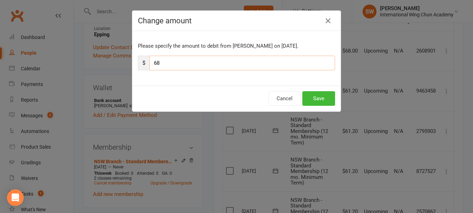
click at [284, 60] on input "68" at bounding box center [242, 63] width 186 height 15
paste input "1.20"
type input "61.20"
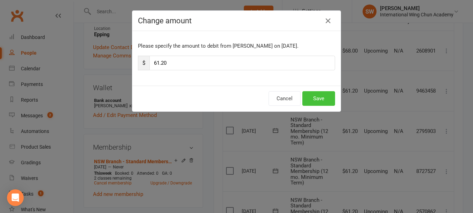
click at [325, 100] on button "Save" at bounding box center [318, 98] width 33 height 15
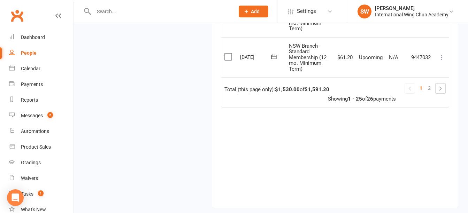
scroll to position [1137, 0]
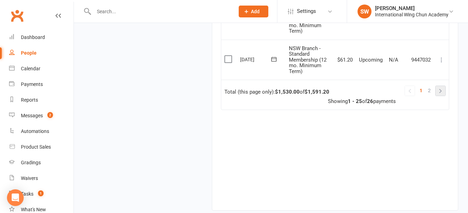
click at [443, 94] on link at bounding box center [441, 91] width 10 height 10
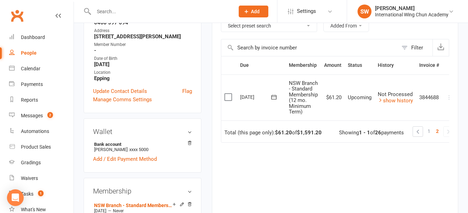
scroll to position [72, 0]
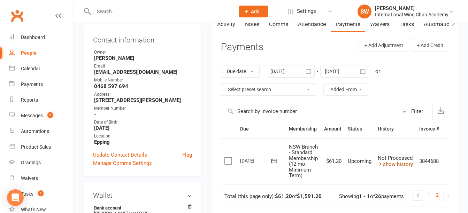
click at [395, 166] on link "show history" at bounding box center [395, 164] width 35 height 6
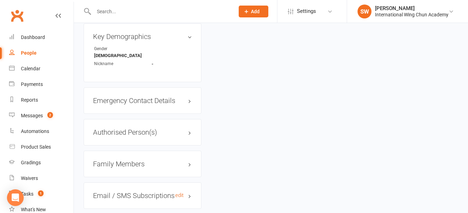
scroll to position [590, 0]
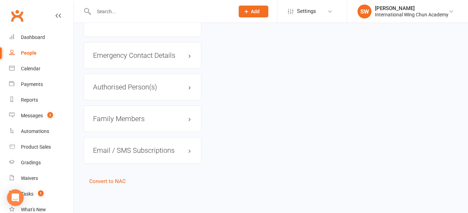
click at [133, 120] on h3 "Family Members" at bounding box center [142, 119] width 99 height 8
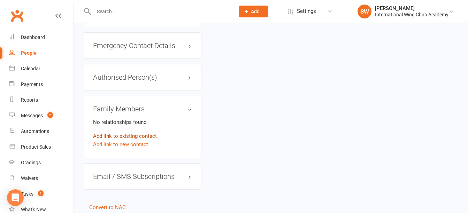
click at [129, 140] on link "Add link to existing contact" at bounding box center [125, 136] width 64 height 8
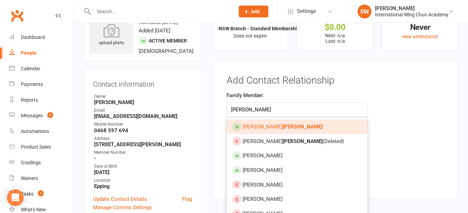
type input "[PERSON_NAME]"
click at [295, 129] on link "[PERSON_NAME]" at bounding box center [297, 127] width 140 height 15
type input "[PERSON_NAME]"
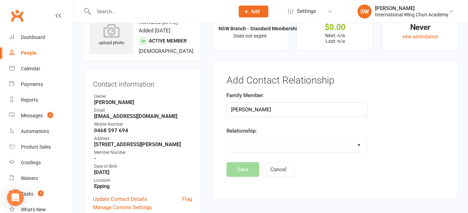
click at [292, 145] on select "Parent / Guardian Child Sibling (parent not in system) Spouse / Partner Cousin …" at bounding box center [297, 145] width 140 height 14
select select "1"
click at [227, 138] on select "Parent / Guardian Child Sibling (parent not in system) Spouse / Partner Cousin …" at bounding box center [297, 145] width 140 height 14
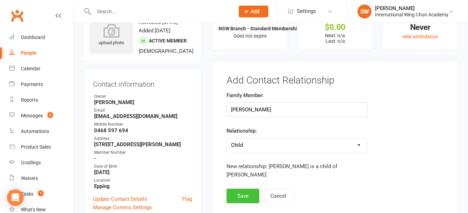
click at [243, 194] on button "Save" at bounding box center [243, 196] width 33 height 15
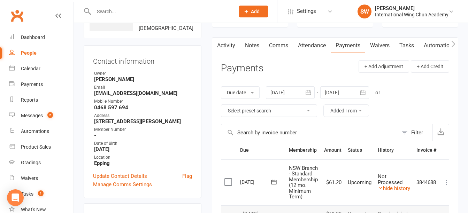
scroll to position [0, 0]
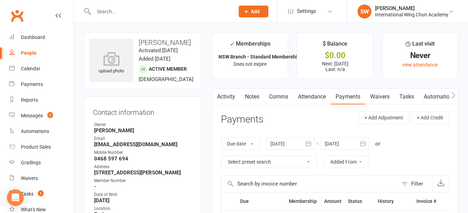
click at [116, 7] on input "text" at bounding box center [161, 12] width 138 height 10
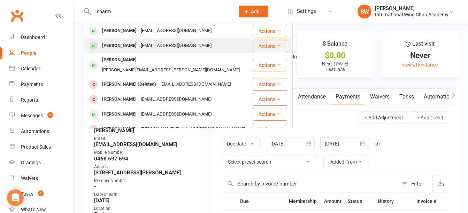
type input "sharm"
click at [121, 47] on div "[PERSON_NAME]" at bounding box center [119, 46] width 39 height 10
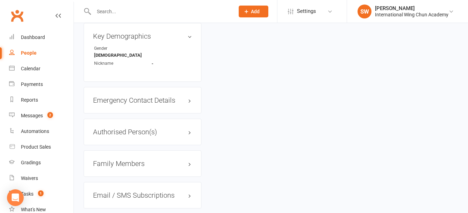
scroll to position [582, 0]
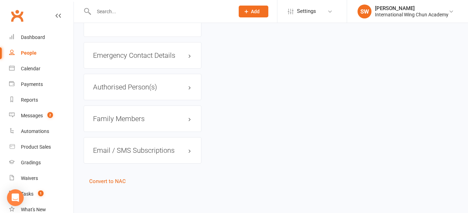
drag, startPoint x: 129, startPoint y: 119, endPoint x: 141, endPoint y: 114, distance: 13.4
click at [130, 119] on h3 "Family Members" at bounding box center [142, 119] width 99 height 8
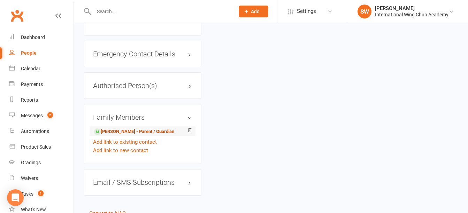
click at [138, 132] on link "[PERSON_NAME] - Parent / Guardian" at bounding box center [134, 131] width 80 height 7
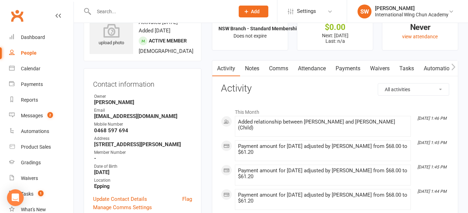
scroll to position [70, 0]
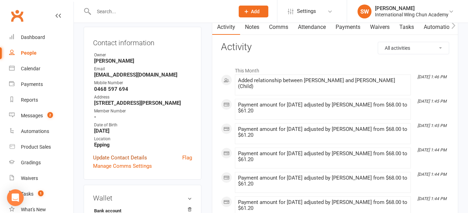
click at [114, 162] on link "Update Contact Details" at bounding box center [120, 158] width 54 height 8
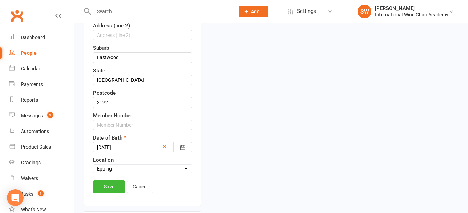
scroll to position [172, 0]
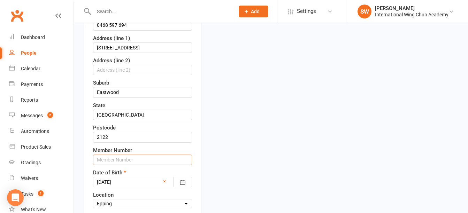
click at [112, 165] on input "text" at bounding box center [142, 160] width 99 height 10
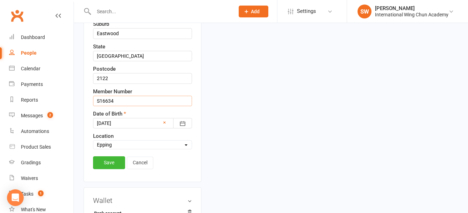
scroll to position [242, 0]
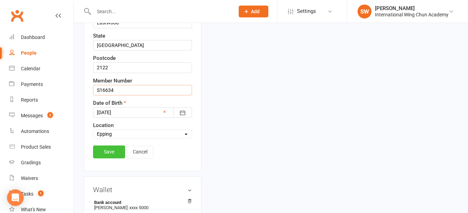
type input "S16634"
click at [107, 158] on link "Save" at bounding box center [109, 152] width 32 height 13
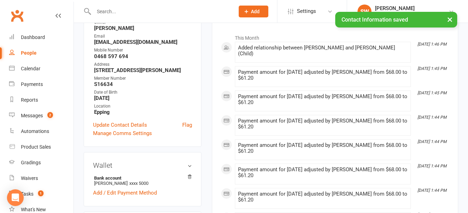
scroll to position [0, 0]
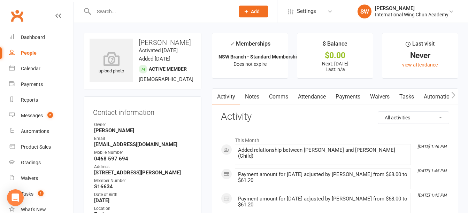
click at [348, 98] on link "Payments" at bounding box center [348, 97] width 34 height 16
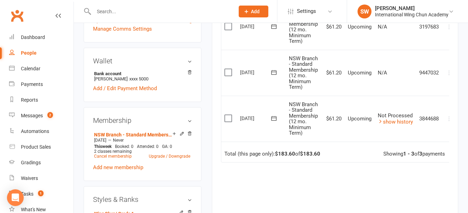
scroll to position [279, 0]
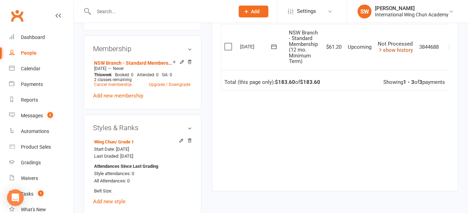
click at [406, 49] on link "show history" at bounding box center [395, 50] width 35 height 6
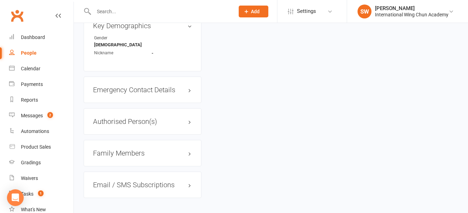
scroll to position [590, 0]
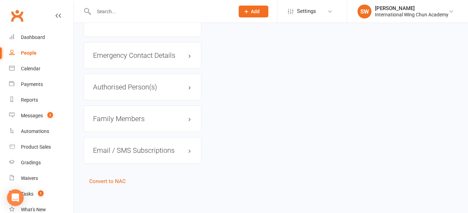
click at [128, 123] on div "Family Members" at bounding box center [143, 119] width 118 height 26
click at [128, 121] on h3 "Family Members" at bounding box center [142, 119] width 99 height 8
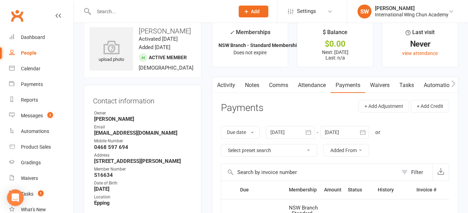
scroll to position [0, 0]
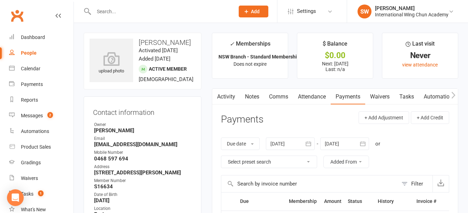
click at [154, 41] on h3 "[PERSON_NAME]" at bounding box center [143, 43] width 106 height 8
copy h3 "Devashna"
click at [103, 162] on strong "0468 597 694" at bounding box center [143, 159] width 98 height 6
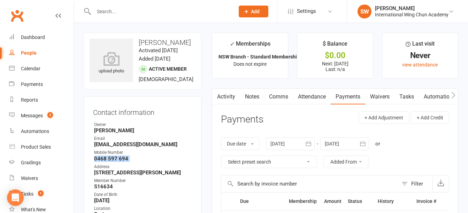
click at [103, 162] on strong "0468 597 694" at bounding box center [143, 159] width 98 height 6
copy render-form-field "0468 597 694"
click at [107, 148] on strong "[EMAIL_ADDRESS][DOMAIN_NAME]" at bounding box center [143, 144] width 98 height 6
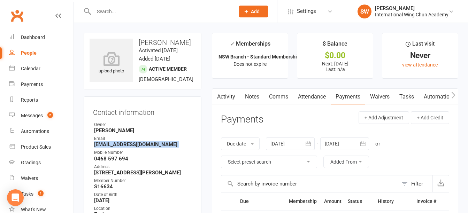
copy render-form-field "[EMAIL_ADDRESS][DOMAIN_NAME]"
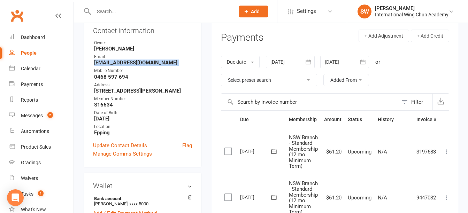
scroll to position [70, 0]
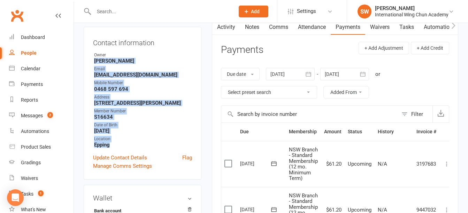
drag, startPoint x: 115, startPoint y: 164, endPoint x: 106, endPoint y: 66, distance: 98.4
click at [106, 66] on div "Contact information Owner [PERSON_NAME] Email [EMAIL_ADDRESS][DOMAIN_NAME] Mobi…" at bounding box center [143, 103] width 118 height 153
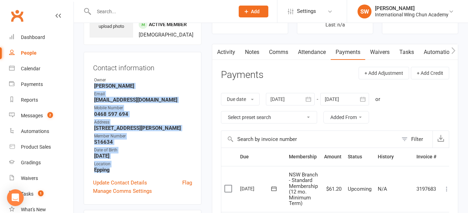
scroll to position [0, 0]
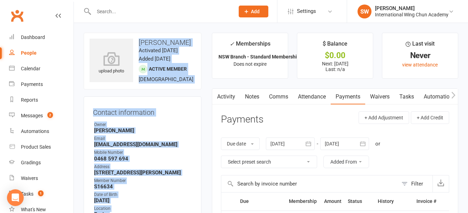
click at [140, 43] on h3 "[PERSON_NAME]" at bounding box center [143, 43] width 106 height 8
copy contact-information "[PERSON_NAME] Activated [DATE] Added [DATE] Active member [DEMOGRAPHIC_DATA] Co…"
click at [184, 138] on div "Contact information Owner [PERSON_NAME] Email [EMAIL_ADDRESS][DOMAIN_NAME] Mobi…" at bounding box center [143, 173] width 118 height 153
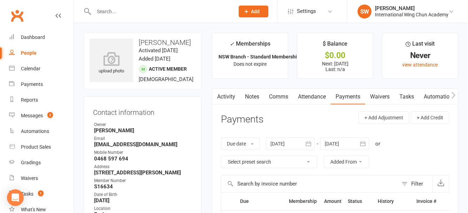
click at [161, 13] on input "text" at bounding box center [161, 12] width 138 height 10
paste input "[PERSON_NAME]"
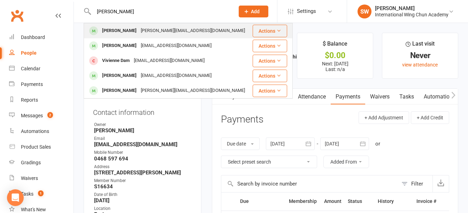
type input "[PERSON_NAME]"
click at [161, 28] on div "[PERSON_NAME][EMAIL_ADDRESS][DOMAIN_NAME]" at bounding box center [193, 31] width 108 height 10
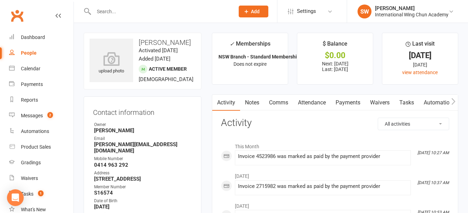
click at [350, 102] on link "Payments" at bounding box center [348, 103] width 34 height 16
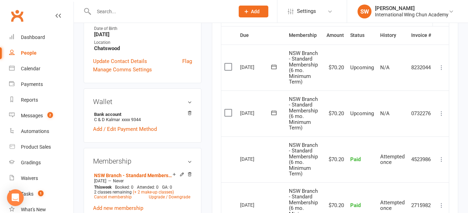
scroll to position [244, 0]
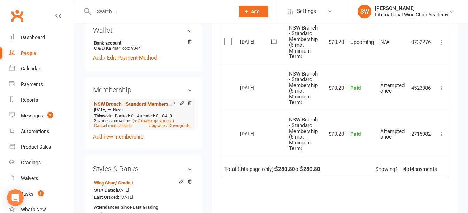
click at [138, 101] on link "NSW Branch - Standard Membership (6 mo. Minimum Term)" at bounding box center [133, 104] width 78 height 6
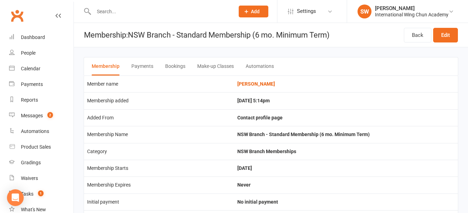
click at [140, 65] on button "Payments" at bounding box center [142, 66] width 22 height 18
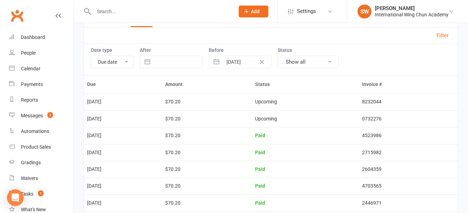
scroll to position [101, 0]
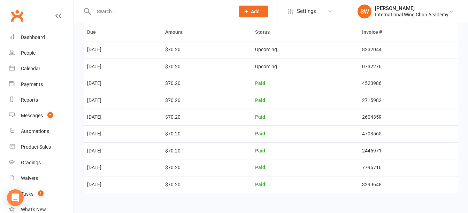
click at [143, 8] on input "text" at bounding box center [161, 12] width 138 height 10
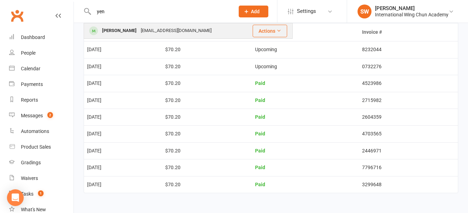
type input "yen"
click at [149, 34] on div "[EMAIL_ADDRESS][DOMAIN_NAME]" at bounding box center [176, 31] width 75 height 10
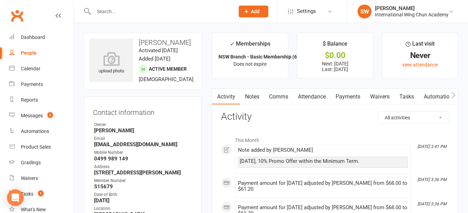
click at [352, 98] on link "Payments" at bounding box center [348, 97] width 34 height 16
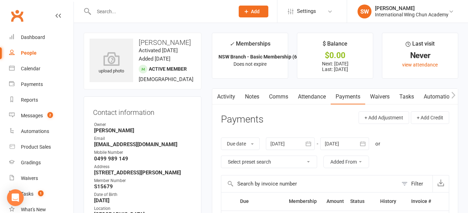
click at [251, 97] on link "Notes" at bounding box center [252, 97] width 24 height 16
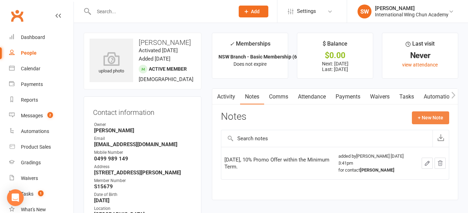
click at [437, 118] on button "+ New Note" at bounding box center [430, 118] width 37 height 13
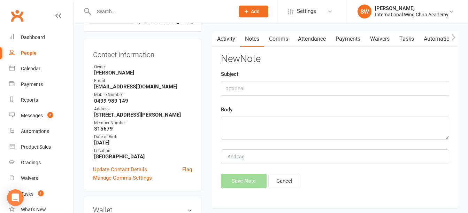
scroll to position [70, 0]
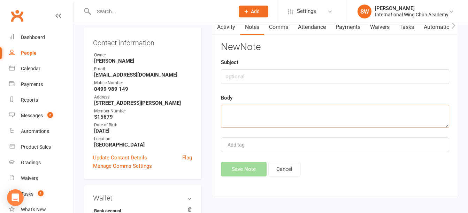
click at [260, 116] on textarea at bounding box center [335, 116] width 228 height 23
paste textarea "Account Name: [PERSON_NAME] T BSB: 014111 Account Number: 647269385"
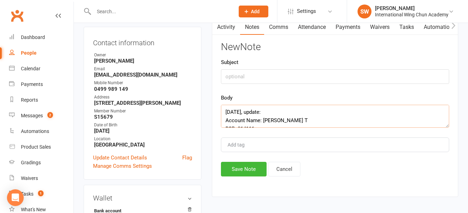
scroll to position [13, 0]
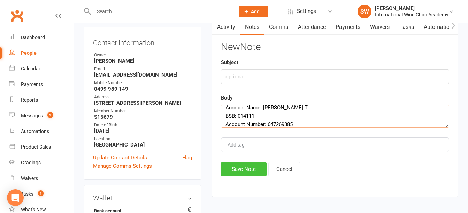
type textarea "[DATE], update: Account Name: [PERSON_NAME] T BSB: 014111 Account Number: 64726…"
click at [234, 171] on button "Save Note" at bounding box center [244, 169] width 46 height 15
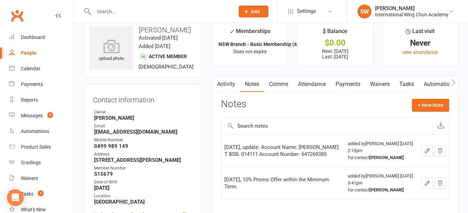
scroll to position [0, 0]
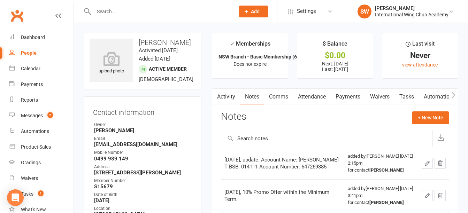
click at [148, 43] on h3 "[PERSON_NAME]" at bounding box center [143, 43] width 106 height 8
copy h3 "Yensy"
click at [208, 133] on main "✓ Memberships NSW Branch - Basic Membership (6 mo. Minim... Does not expire $ B…" at bounding box center [335, 136] width 257 height 207
click at [347, 97] on link "Payments" at bounding box center [348, 97] width 34 height 16
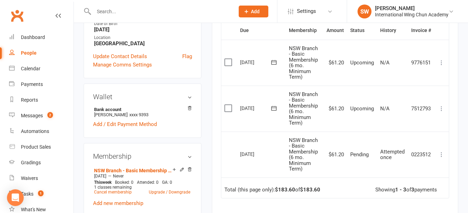
scroll to position [209, 0]
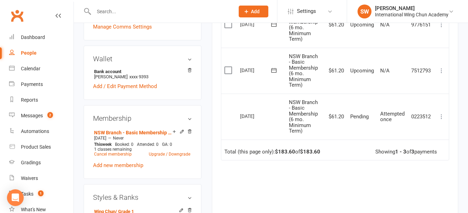
click at [440, 119] on icon at bounding box center [441, 116] width 7 height 7
click at [346, 181] on div "Due Contact Membership Amount Status History Invoice # Select this [DATE] [PERS…" at bounding box center [335, 116] width 228 height 267
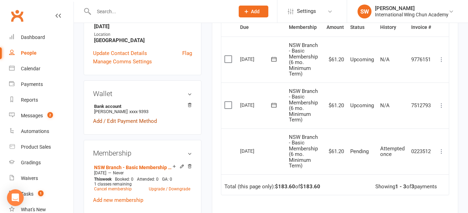
click at [135, 125] on link "Add / Edit Payment Method" at bounding box center [125, 121] width 64 height 8
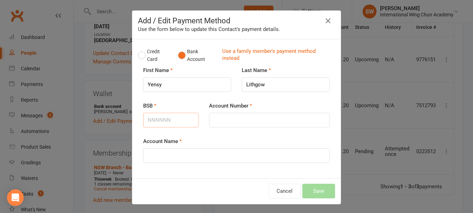
click at [151, 124] on input "BSB" at bounding box center [170, 120] width 55 height 15
paste input "014111"
type input "014111"
click at [218, 121] on input "Account Number" at bounding box center [269, 120] width 121 height 15
paste input "647269385"
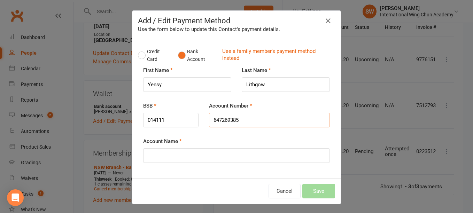
type input "647269385"
click at [190, 160] on input "Account Name" at bounding box center [236, 155] width 187 height 15
paste input "[PERSON_NAME] T"
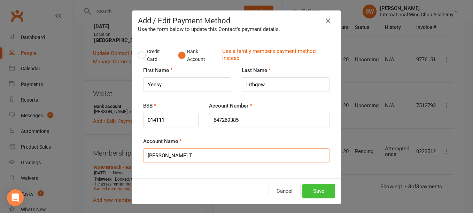
type input "[PERSON_NAME] T"
click at [325, 194] on button "Save" at bounding box center [318, 191] width 33 height 15
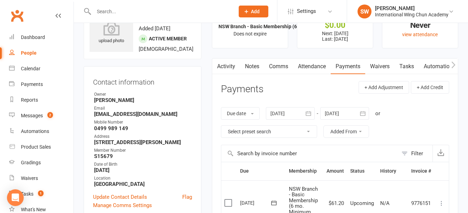
scroll to position [0, 0]
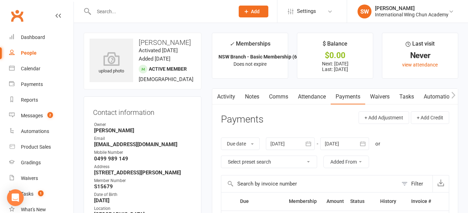
click at [136, 7] on input "text" at bounding box center [161, 12] width 138 height 10
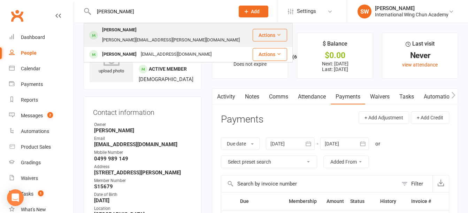
type input "[PERSON_NAME]"
click at [139, 35] on div "[PERSON_NAME][EMAIL_ADDRESS][PERSON_NAME][DOMAIN_NAME]" at bounding box center [171, 40] width 142 height 10
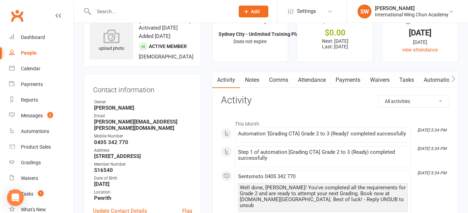
scroll to position [70, 0]
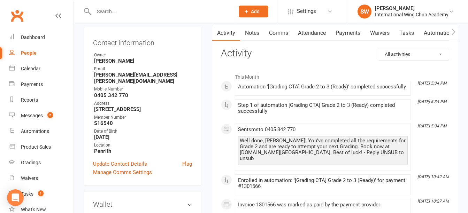
drag, startPoint x: 346, startPoint y: 30, endPoint x: 345, endPoint y: 38, distance: 8.4
click at [346, 30] on link "Payments" at bounding box center [348, 33] width 34 height 16
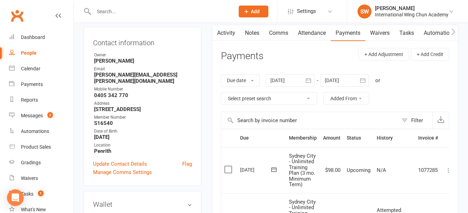
click at [338, 83] on div at bounding box center [344, 80] width 49 height 13
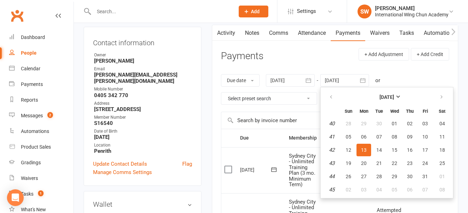
click at [462, 142] on main "✓ Memberships Sydney City - Unlimited Training Plan (3 m... Does not expire $ B…" at bounding box center [335, 188] width 257 height 451
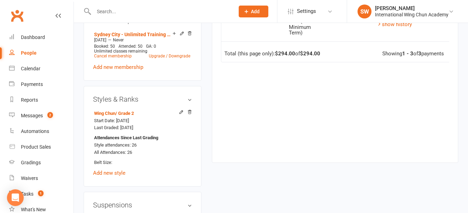
scroll to position [418, 0]
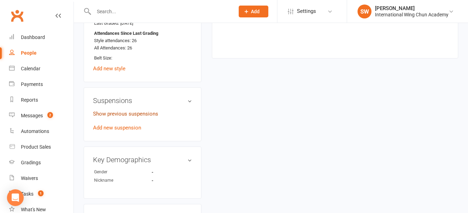
click at [137, 117] on link "Show previous suspensions" at bounding box center [125, 114] width 65 height 6
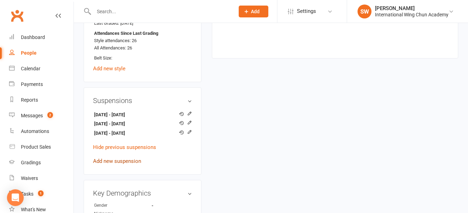
click at [125, 164] on link "Add new suspension" at bounding box center [117, 161] width 48 height 6
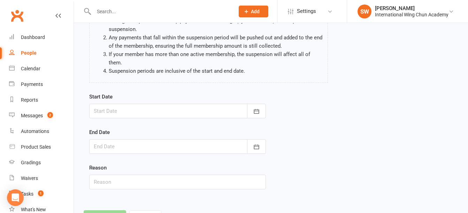
click at [142, 119] on form "Start Date [DATE] Sun Mon Tue Wed Thu Fri Sat 36 31 01 02 03 04 05 06 37 07 08 …" at bounding box center [177, 141] width 177 height 97
click at [143, 114] on div at bounding box center [177, 111] width 177 height 15
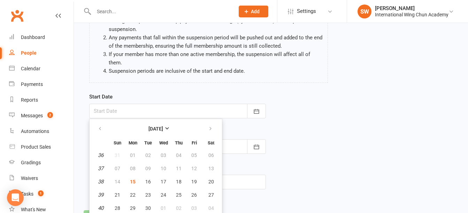
scroll to position [85, 0]
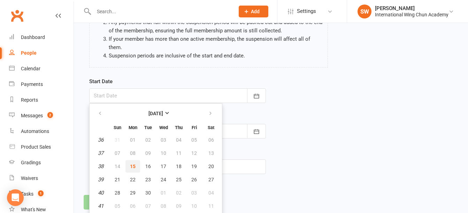
click at [132, 167] on span "15" at bounding box center [133, 167] width 6 height 6
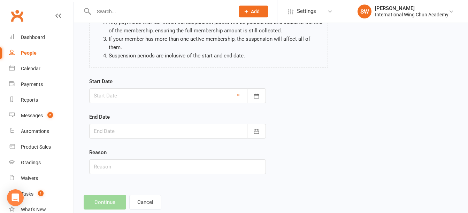
type input "[DATE]"
click at [137, 137] on div at bounding box center [177, 131] width 177 height 15
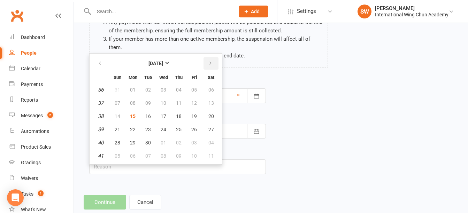
click at [212, 69] on button "button" at bounding box center [211, 63] width 15 height 13
click at [118, 130] on span "19" at bounding box center [118, 130] width 6 height 6
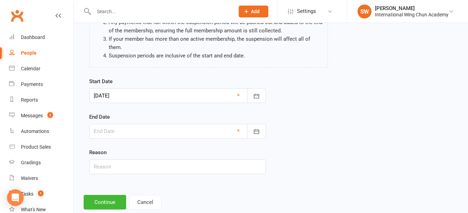
type input "[DATE]"
click at [111, 204] on button "Continue" at bounding box center [105, 202] width 43 height 15
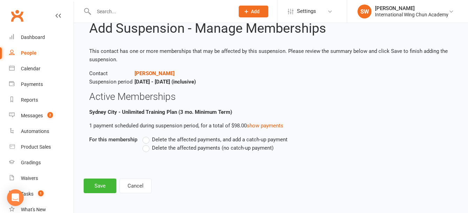
scroll to position [0, 0]
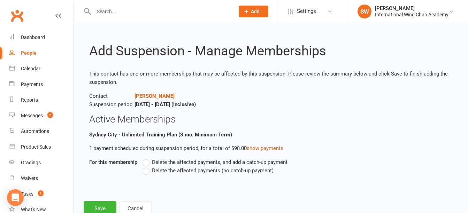
click at [153, 170] on span "Delete the affected payments (no catch-up payment)" at bounding box center [213, 170] width 122 height 7
click at [147, 167] on input "Delete the affected payments (no catch-up payment)" at bounding box center [145, 167] width 5 height 0
click at [107, 206] on button "Save" at bounding box center [100, 208] width 33 height 15
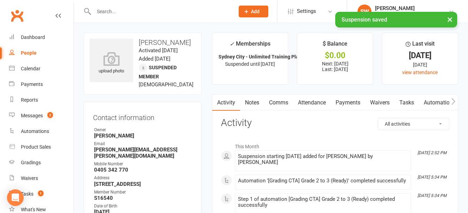
click at [349, 102] on link "Payments" at bounding box center [348, 103] width 34 height 16
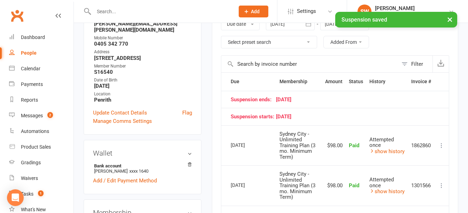
scroll to position [105, 0]
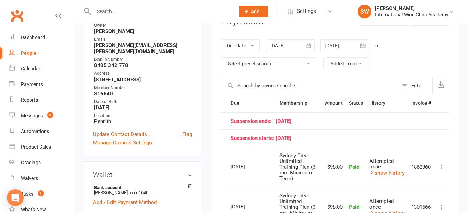
click at [335, 46] on div at bounding box center [344, 45] width 49 height 13
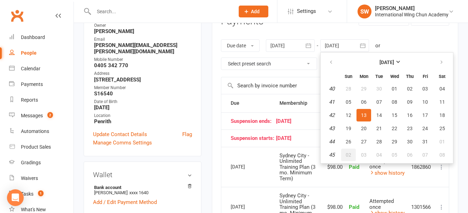
click at [347, 153] on button "02" at bounding box center [348, 155] width 15 height 13
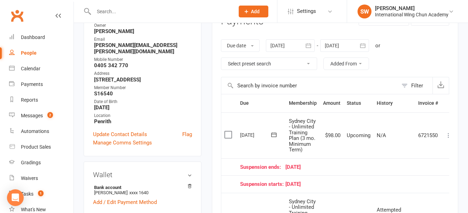
click at [338, 46] on div at bounding box center [344, 45] width 49 height 13
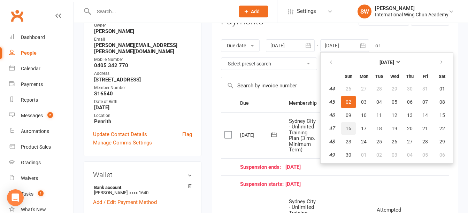
click at [351, 130] on span "16" at bounding box center [349, 129] width 6 height 6
type input "[DATE]"
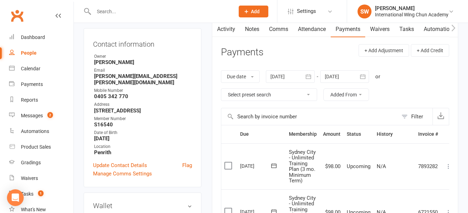
scroll to position [70, 0]
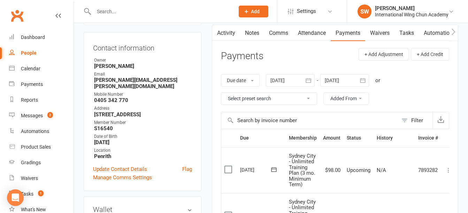
click at [277, 78] on div at bounding box center [290, 80] width 49 height 13
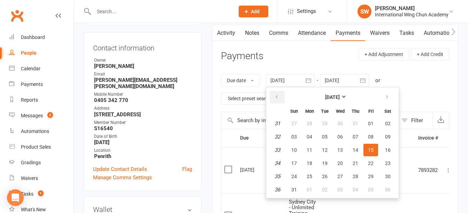
click at [278, 95] on icon "button" at bounding box center [276, 97] width 5 height 6
click at [307, 126] on button "30" at bounding box center [309, 123] width 15 height 13
type input "[DATE]"
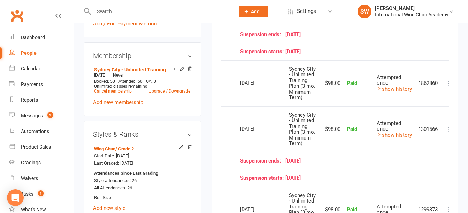
scroll to position [348, 0]
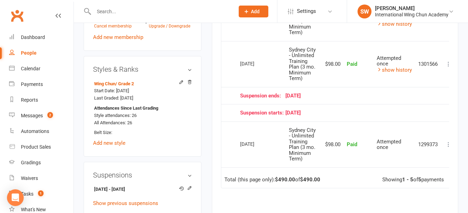
click at [279, 201] on div "Due Contact Membership Amount Status History Invoice # Select this [DATE] [PERS…" at bounding box center [335, 64] width 228 height 428
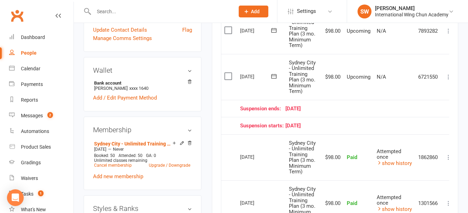
scroll to position [174, 0]
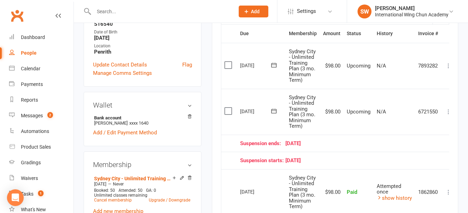
click at [449, 111] on div "Activity Notes Comms Attendance Payments Waivers Tasks Automations Gradings / P…" at bounding box center [335, 191] width 246 height 543
click at [449, 114] on icon at bounding box center [448, 111] width 7 height 7
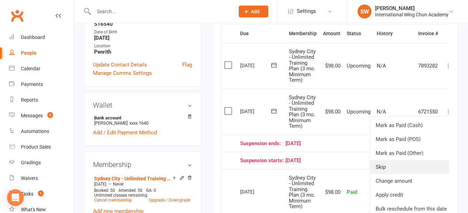
click at [408, 168] on link "Skip" at bounding box center [411, 167] width 82 height 14
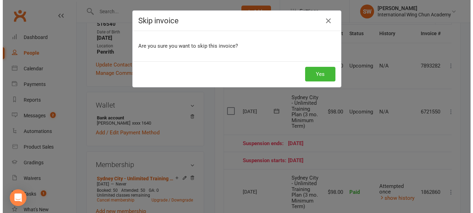
scroll to position [166, 0]
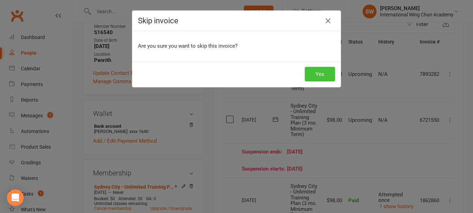
click at [308, 73] on button "Yes" at bounding box center [320, 74] width 30 height 15
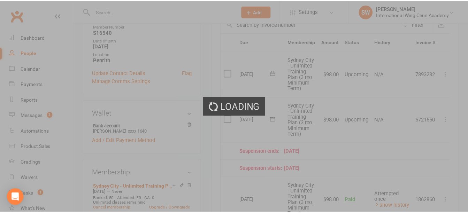
scroll to position [174, 0]
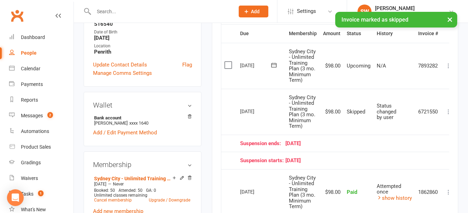
click at [450, 64] on div "Activity Notes Comms Attendance Payments Waivers Tasks Automations Gradings / P…" at bounding box center [335, 191] width 246 height 543
click at [450, 67] on div "Activity Notes Comms Attendance Payments Waivers Tasks Automations Gradings / P…" at bounding box center [335, 191] width 246 height 543
click at [447, 66] on icon at bounding box center [448, 65] width 7 height 7
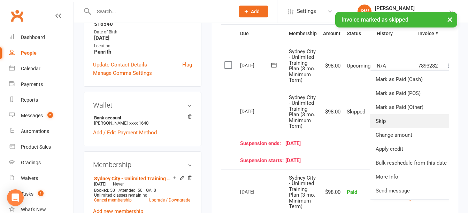
click at [418, 119] on link "Skip" at bounding box center [411, 121] width 82 height 14
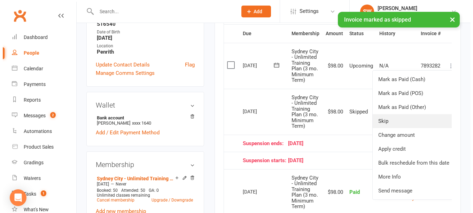
scroll to position [166, 0]
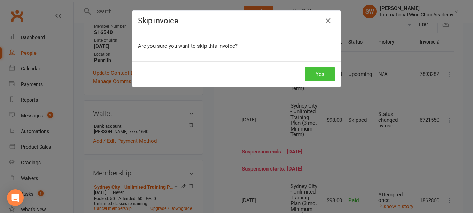
click at [324, 75] on button "Yes" at bounding box center [320, 74] width 30 height 15
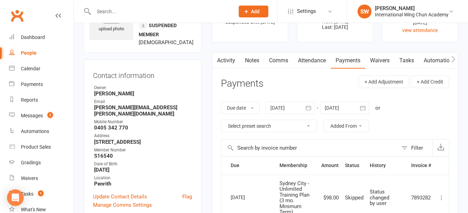
scroll to position [0, 0]
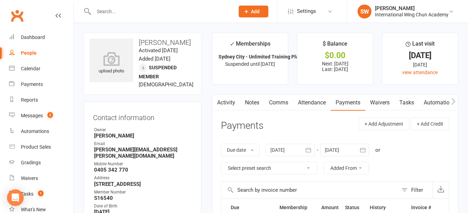
click at [255, 104] on link "Notes" at bounding box center [252, 103] width 24 height 16
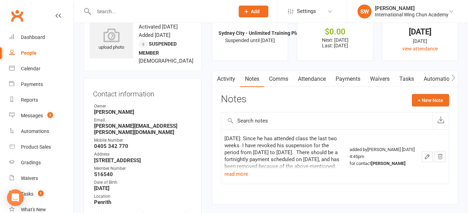
scroll to position [35, 0]
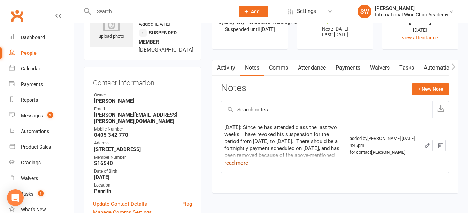
click at [241, 163] on button "read more" at bounding box center [236, 163] width 24 height 8
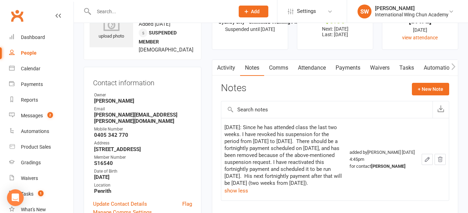
click at [428, 160] on icon "button" at bounding box center [427, 159] width 6 height 6
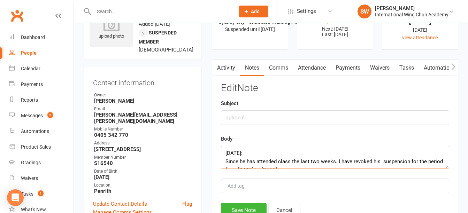
click at [226, 152] on textarea "[DATE]: Since he has attended class the last two weeks. I have revoked his susp…" at bounding box center [335, 157] width 228 height 23
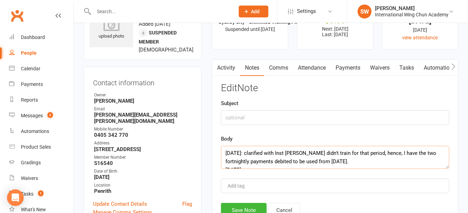
type textarea "[DATE]: clarified with Inst [PERSON_NAME] didn't train for that period, hence, …"
click at [256, 200] on div "Edit Note Subject Body [DATE]: clarified with Inst [PERSON_NAME] didn't train f…" at bounding box center [335, 150] width 228 height 135
drag, startPoint x: 252, startPoint y: 207, endPoint x: 287, endPoint y: 176, distance: 46.6
click at [252, 206] on button "Save Note" at bounding box center [244, 210] width 46 height 15
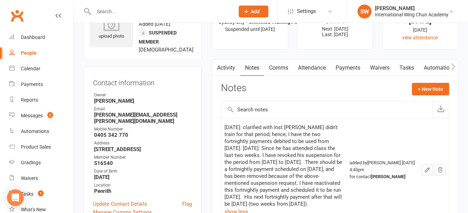
drag, startPoint x: 351, startPoint y: 67, endPoint x: 318, endPoint y: 67, distance: 33.1
click at [351, 67] on link "Payments" at bounding box center [348, 68] width 34 height 16
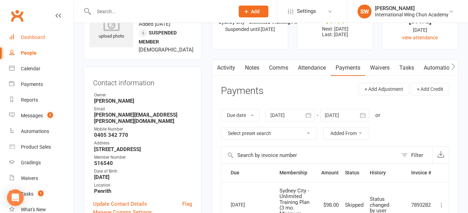
click at [32, 34] on link "Dashboard" at bounding box center [41, 38] width 64 height 16
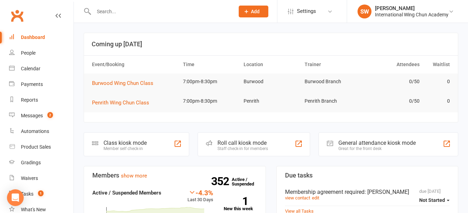
click at [178, 17] on div at bounding box center [157, 11] width 146 height 23
click at [172, 15] on input "text" at bounding box center [161, 12] width 138 height 10
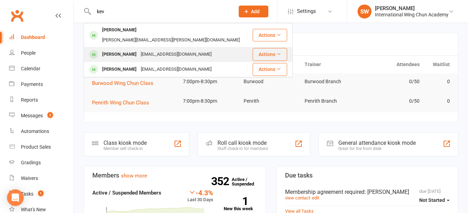
type input "kev"
click at [182, 49] on div "[PERSON_NAME] [EMAIL_ADDRESS][DOMAIN_NAME]" at bounding box center [168, 54] width 168 height 14
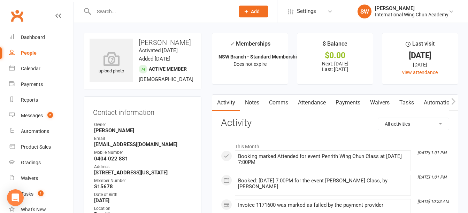
click at [349, 104] on link "Payments" at bounding box center [348, 103] width 34 height 16
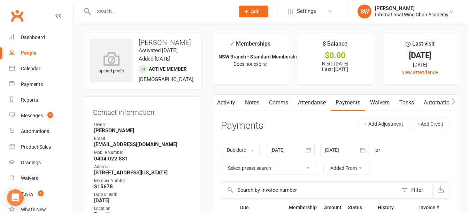
click at [151, 40] on h3 "[PERSON_NAME]" at bounding box center [143, 43] width 106 height 8
drag, startPoint x: 151, startPoint y: 40, endPoint x: 160, endPoint y: 42, distance: 9.0
click at [160, 42] on h3 "[PERSON_NAME]" at bounding box center [143, 43] width 106 height 8
copy h3 "[PERSON_NAME]"
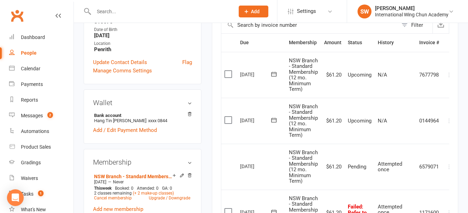
scroll to position [209, 0]
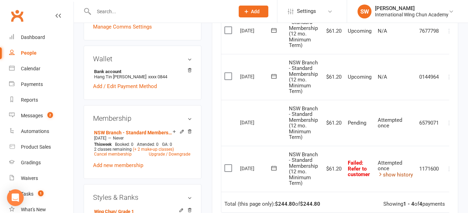
click at [380, 175] on icon at bounding box center [380, 174] width 5 height 5
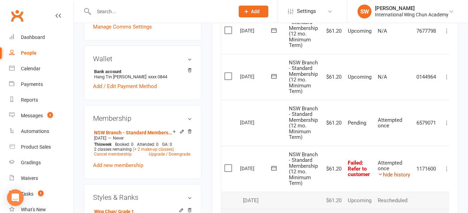
click at [391, 175] on link "hide history" at bounding box center [394, 175] width 32 height 6
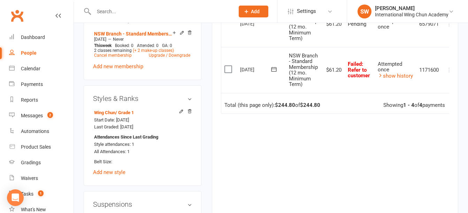
scroll to position [314, 0]
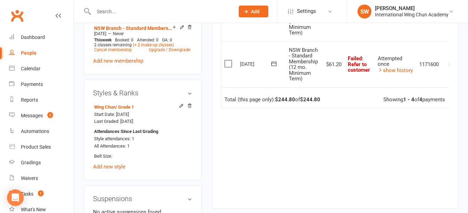
click at [332, 132] on div "Due Contact Membership Amount Status History Invoice # Select this [DATE] [PERS…" at bounding box center [335, 41] width 228 height 313
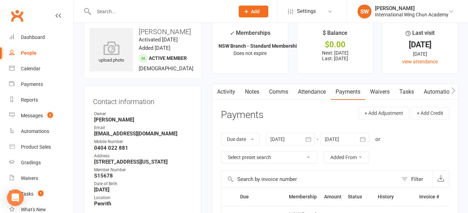
scroll to position [0, 0]
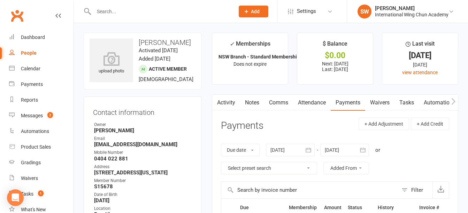
click at [102, 148] on strong "[EMAIL_ADDRESS][DOMAIN_NAME]" at bounding box center [143, 144] width 98 height 6
drag, startPoint x: 102, startPoint y: 162, endPoint x: 125, endPoint y: 161, distance: 23.3
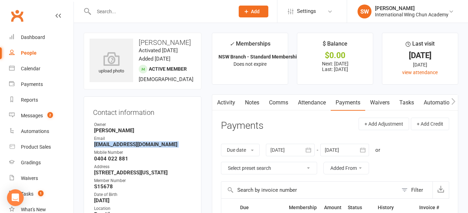
click at [125, 148] on strong "[EMAIL_ADDRESS][DOMAIN_NAME]" at bounding box center [143, 144] width 98 height 6
copy render-form-field "[EMAIL_ADDRESS][DOMAIN_NAME]"
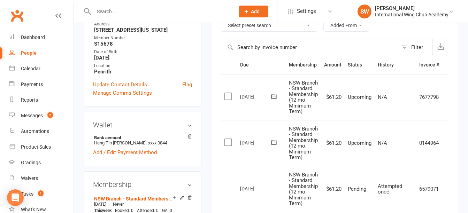
scroll to position [174, 0]
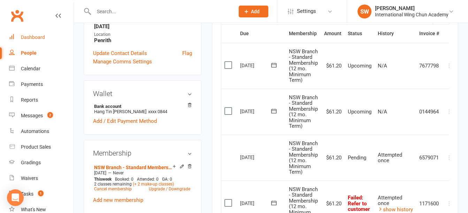
click at [35, 40] on div "Dashboard" at bounding box center [33, 37] width 24 height 6
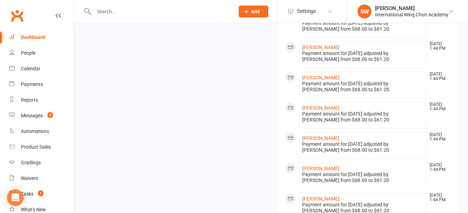
scroll to position [711, 0]
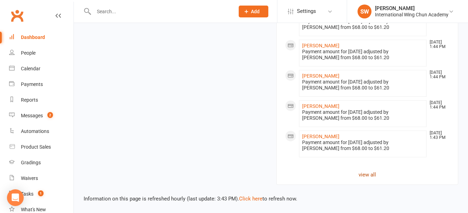
click at [369, 176] on link "view all" at bounding box center [367, 175] width 165 height 8
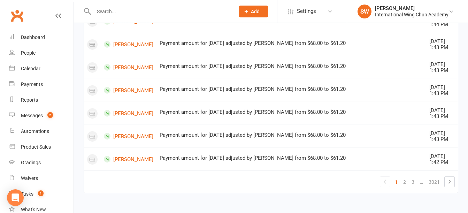
scroll to position [567, 0]
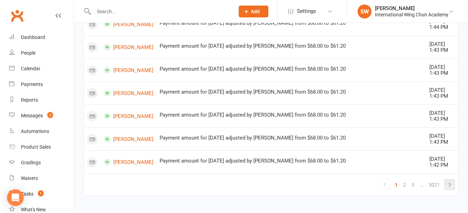
click at [452, 182] on icon at bounding box center [449, 185] width 8 height 8
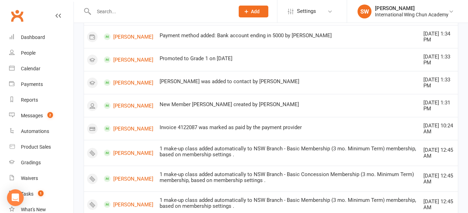
scroll to position [520, 0]
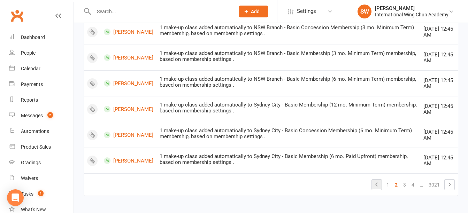
click at [379, 187] on link at bounding box center [377, 185] width 10 height 10
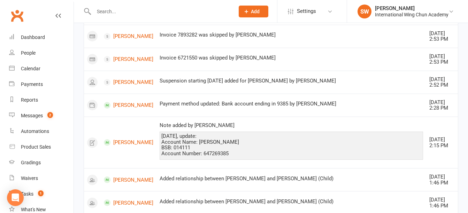
scroll to position [129, 0]
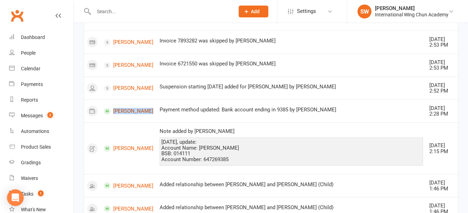
drag, startPoint x: 115, startPoint y: 105, endPoint x: 133, endPoint y: 115, distance: 20.9
click at [133, 115] on td "[PERSON_NAME]" at bounding box center [129, 111] width 56 height 23
copy link "[PERSON_NAME]"
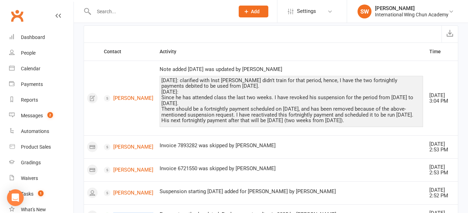
scroll to position [35, 0]
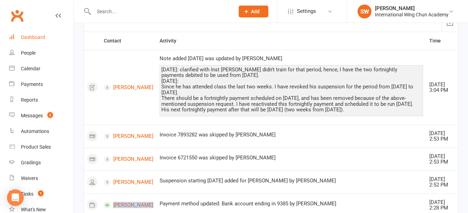
drag, startPoint x: 38, startPoint y: 33, endPoint x: 53, endPoint y: 37, distance: 15.6
click at [38, 33] on link "Dashboard" at bounding box center [41, 38] width 64 height 16
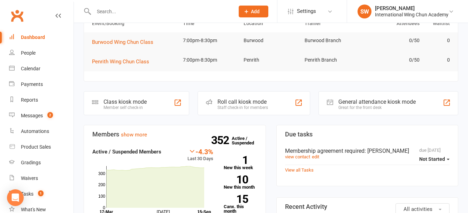
scroll to position [105, 0]
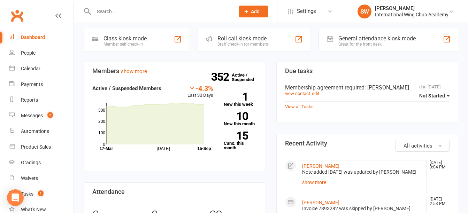
click at [119, 14] on input "text" at bounding box center [161, 12] width 138 height 10
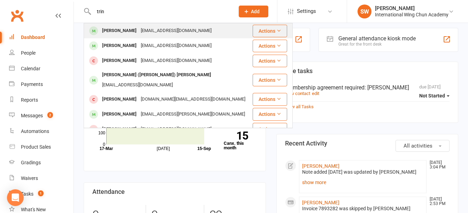
type input "trin"
click at [139, 28] on div "[EMAIL_ADDRESS][DOMAIN_NAME]" at bounding box center [176, 31] width 75 height 10
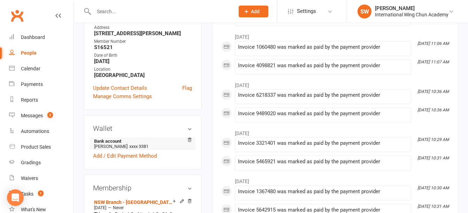
scroll to position [209, 0]
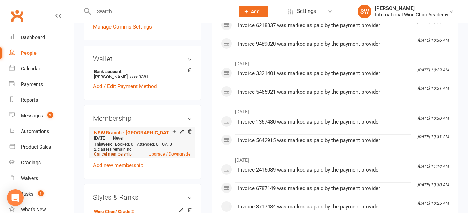
click at [119, 154] on link "Cancel membership" at bounding box center [113, 154] width 38 height 5
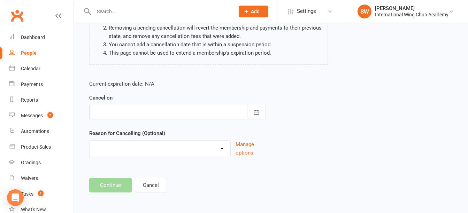
scroll to position [95, 0]
click at [128, 118] on div at bounding box center [177, 111] width 177 height 15
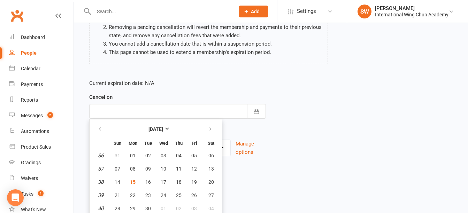
scroll to position [111, 0]
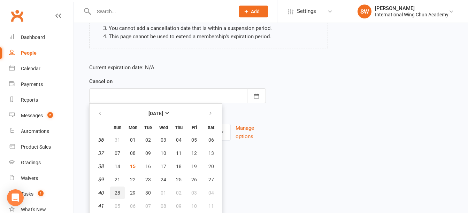
click at [119, 194] on span "28" at bounding box center [118, 193] width 6 height 6
type input "[DATE]"
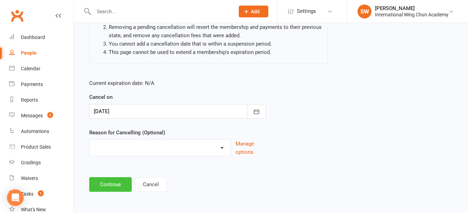
click at [118, 185] on button "Continue" at bounding box center [110, 184] width 43 height 15
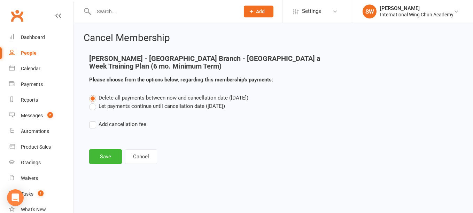
click at [112, 106] on label "Let payments continue until cancellation date ([DATE])" at bounding box center [157, 106] width 136 height 8
click at [94, 102] on input "Let payments continue until cancellation date ([DATE])" at bounding box center [91, 102] width 5 height 0
click at [105, 158] on button "Save" at bounding box center [105, 156] width 33 height 15
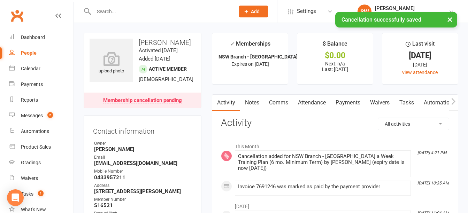
click at [343, 105] on link "Payments" at bounding box center [348, 103] width 34 height 16
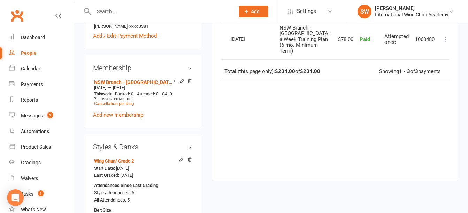
scroll to position [279, 0]
drag, startPoint x: 118, startPoint y: 89, endPoint x: 93, endPoint y: 84, distance: 25.5
click at [93, 85] on div "[DATE] — [DATE]" at bounding box center [142, 88] width 100 height 6
copy span "[DATE]"
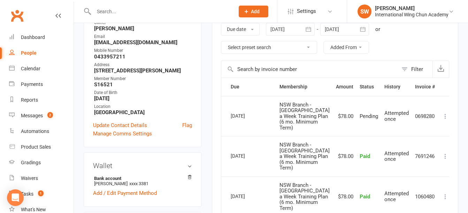
scroll to position [174, 0]
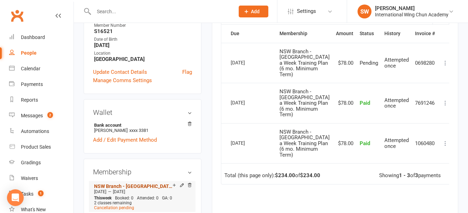
click at [144, 187] on link "NSW Branch - [GEOGRAPHIC_DATA] a Week Training Plan (6 mo. Minimum Term)" at bounding box center [133, 187] width 78 height 6
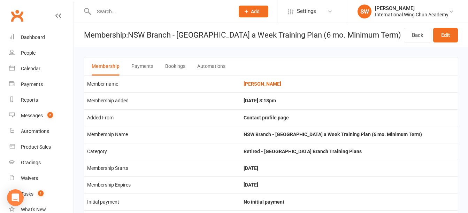
click at [133, 61] on button "Payments" at bounding box center [142, 66] width 22 height 18
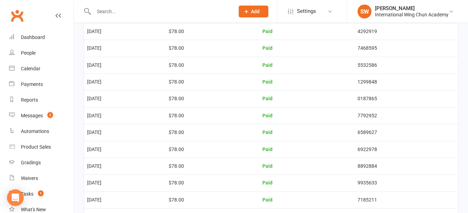
scroll to position [349, 0]
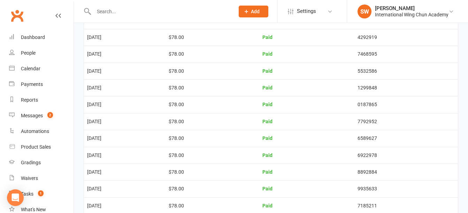
click at [139, 10] on input "text" at bounding box center [161, 12] width 138 height 10
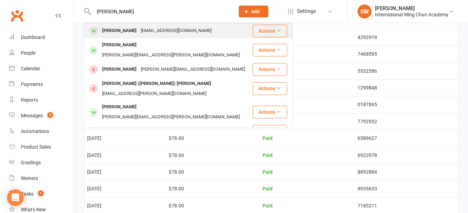
type input "[PERSON_NAME]"
click at [146, 28] on div "[EMAIL_ADDRESS][DOMAIN_NAME]" at bounding box center [176, 31] width 75 height 10
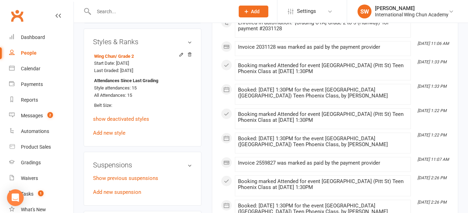
scroll to position [418, 0]
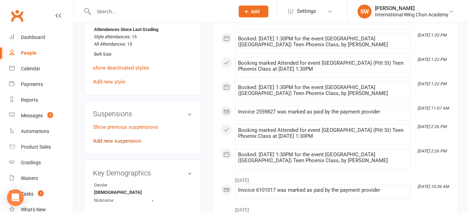
click at [131, 144] on link "Add new suspension" at bounding box center [117, 141] width 48 height 6
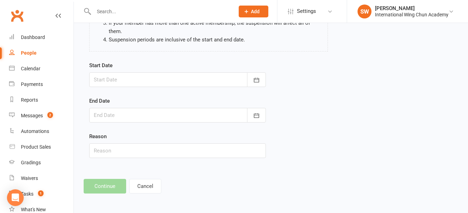
scroll to position [101, 0]
click at [127, 79] on div at bounding box center [177, 79] width 177 height 15
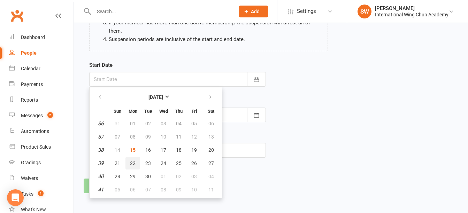
click at [130, 161] on span "22" at bounding box center [133, 164] width 6 height 6
type input "[DATE]"
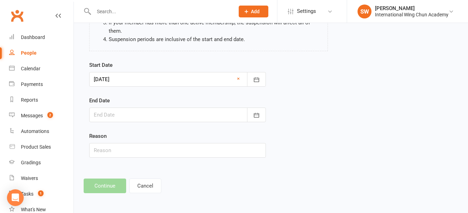
drag, startPoint x: 219, startPoint y: 117, endPoint x: 228, endPoint y: 111, distance: 10.8
click at [219, 117] on div at bounding box center [177, 115] width 177 height 15
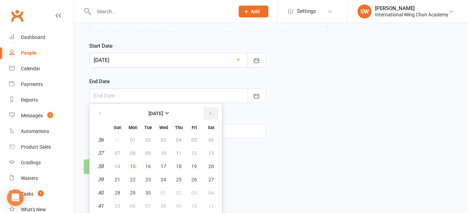
click at [204, 114] on button "button" at bounding box center [211, 113] width 15 height 13
click at [118, 179] on span "19" at bounding box center [118, 180] width 6 height 6
type input "[DATE]"
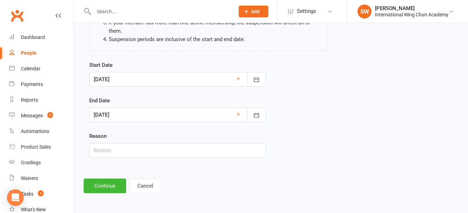
scroll to position [101, 0]
click at [107, 191] on button "Continue" at bounding box center [105, 186] width 43 height 15
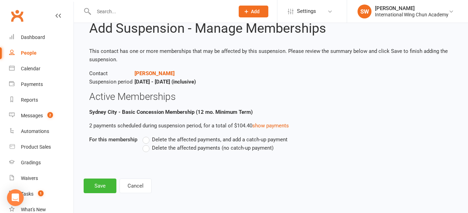
scroll to position [0, 0]
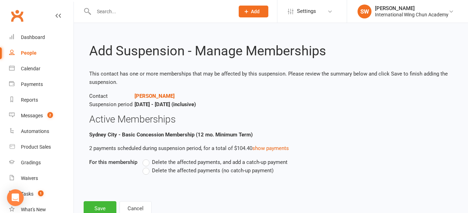
click at [173, 171] on span "Delete the affected payments (no catch-up payment)" at bounding box center [213, 170] width 122 height 7
click at [147, 167] on input "Delete the affected payments (no catch-up payment)" at bounding box center [145, 167] width 5 height 0
click at [103, 208] on button "Save" at bounding box center [100, 208] width 33 height 15
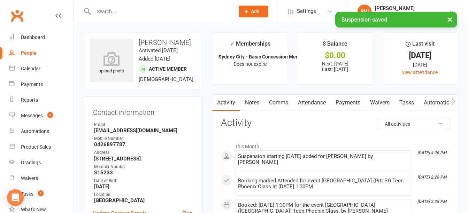
click at [353, 106] on link "Payments" at bounding box center [348, 103] width 34 height 16
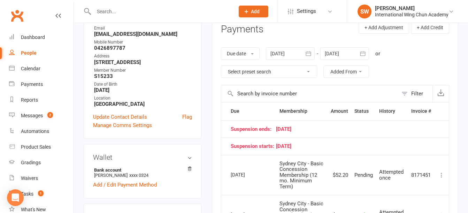
scroll to position [35, 0]
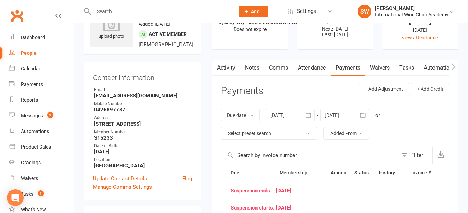
click at [259, 68] on link "Notes" at bounding box center [252, 68] width 24 height 16
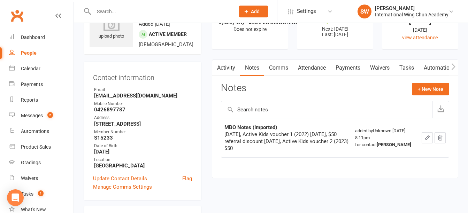
click at [351, 70] on link "Payments" at bounding box center [348, 68] width 34 height 16
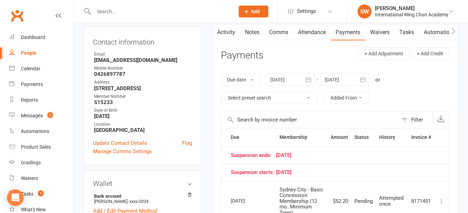
scroll to position [70, 0]
click at [340, 76] on div at bounding box center [344, 80] width 49 height 13
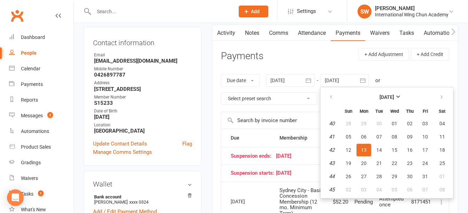
click at [353, 183] on table "[DATE] Sun Mon Tue Wed Thu Fri Sat 40 28 29 30 01 02 03 04 41 05 06 07 08 09 10…" at bounding box center [387, 143] width 130 height 108
click at [348, 172] on button "26" at bounding box center [348, 176] width 15 height 13
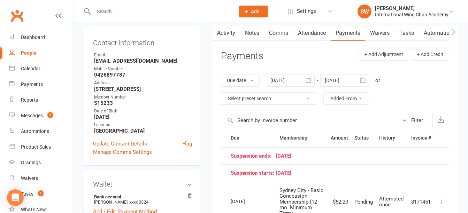
click at [333, 78] on div at bounding box center [344, 80] width 49 height 13
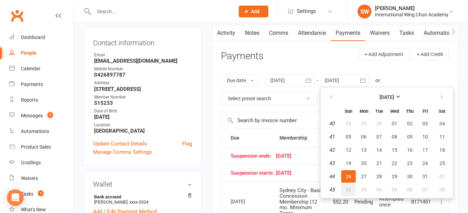
click at [351, 188] on span "02" at bounding box center [349, 190] width 6 height 6
type input "[DATE]"
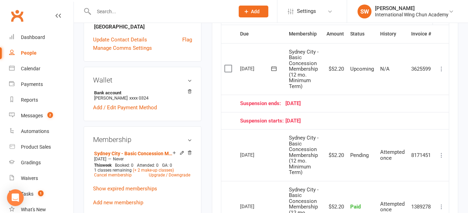
scroll to position [174, 0]
click at [170, 13] on input "text" at bounding box center [161, 12] width 138 height 10
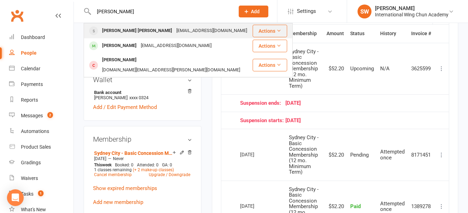
type input "[PERSON_NAME]"
click at [174, 31] on div "[EMAIL_ADDRESS][DOMAIN_NAME]" at bounding box center [211, 31] width 75 height 10
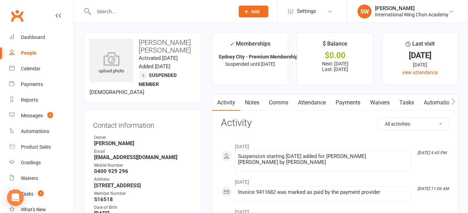
click at [351, 101] on link "Payments" at bounding box center [348, 103] width 34 height 16
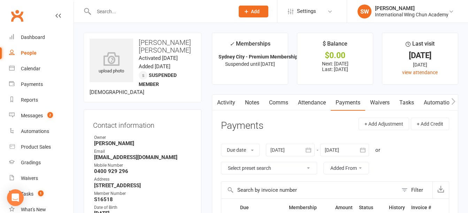
scroll to position [186, 0]
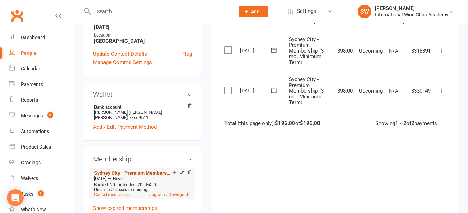
click at [139, 175] on link "Sydney City - Premium Membership (3 mo. Minimum Term)" at bounding box center [133, 173] width 78 height 6
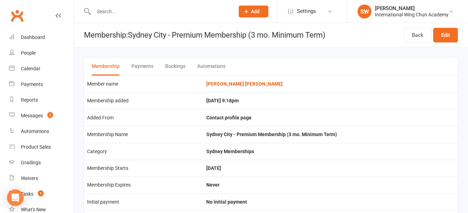
click at [149, 67] on button "Payments" at bounding box center [142, 66] width 22 height 18
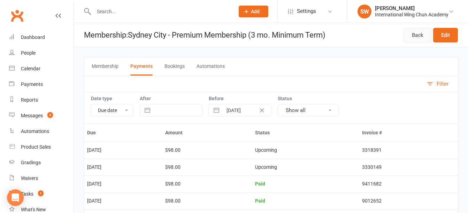
click at [405, 37] on link "Back" at bounding box center [418, 35] width 28 height 15
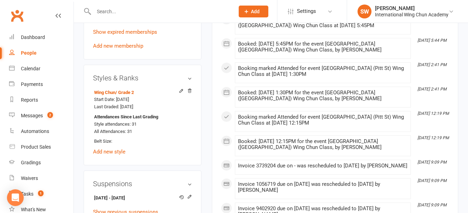
scroll to position [453, 0]
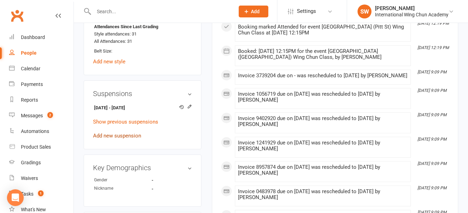
click at [130, 138] on link "Add new suspension" at bounding box center [117, 136] width 48 height 6
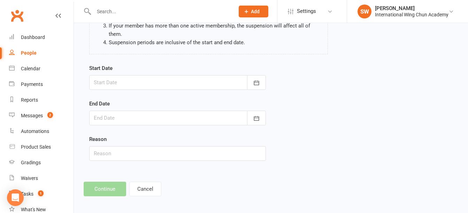
scroll to position [101, 0]
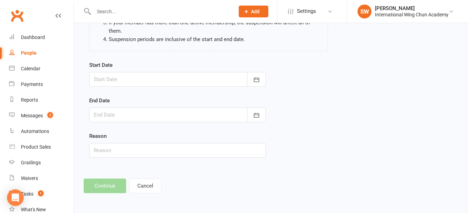
click at [132, 81] on div at bounding box center [177, 79] width 177 height 15
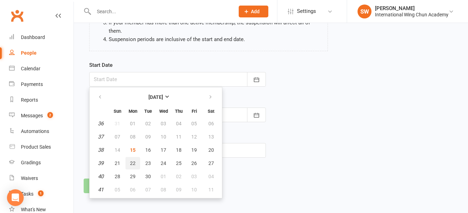
click at [131, 162] on span "22" at bounding box center [133, 164] width 6 height 6
type input "[DATE]"
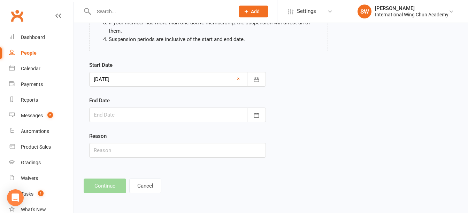
click at [145, 117] on div at bounding box center [177, 115] width 177 height 15
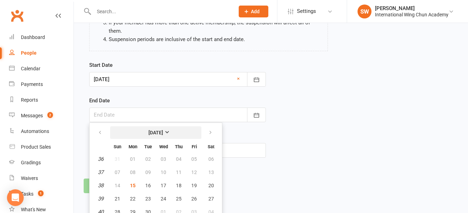
scroll to position [121, 0]
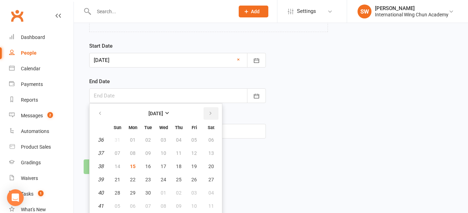
click at [206, 114] on button "button" at bounding box center [211, 113] width 15 height 13
click at [121, 177] on button "19" at bounding box center [117, 180] width 15 height 13
type input "[DATE]"
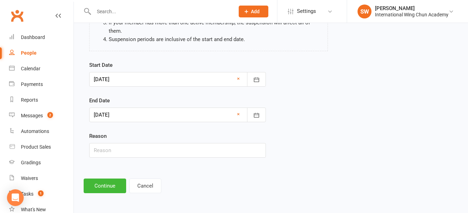
scroll to position [101, 0]
click at [112, 188] on button "Continue" at bounding box center [105, 186] width 43 height 15
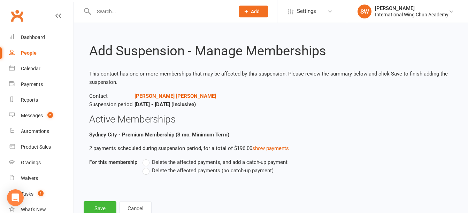
drag, startPoint x: 222, startPoint y: 170, endPoint x: 135, endPoint y: 190, distance: 89.2
click at [222, 170] on span "Delete the affected payments (no catch-up payment)" at bounding box center [213, 170] width 122 height 7
click at [147, 167] on input "Delete the affected payments (no catch-up payment)" at bounding box center [145, 167] width 5 height 0
click at [104, 208] on button "Save" at bounding box center [100, 208] width 33 height 15
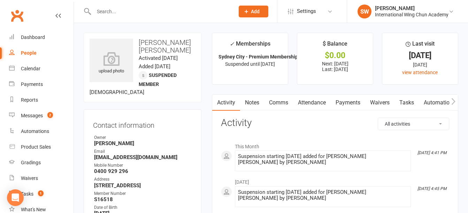
click at [126, 11] on input "text" at bounding box center [161, 12] width 138 height 10
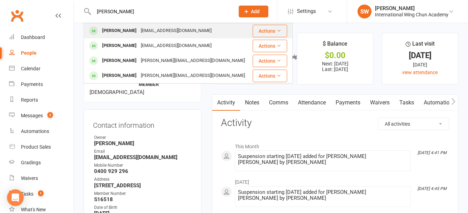
type input "[PERSON_NAME]"
click at [165, 32] on div "[EMAIL_ADDRESS][DOMAIN_NAME]" at bounding box center [176, 31] width 75 height 10
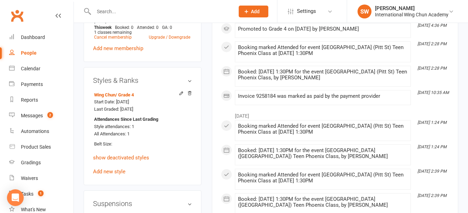
scroll to position [383, 0]
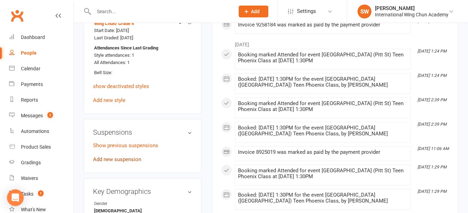
click at [123, 163] on link "Add new suspension" at bounding box center [117, 159] width 48 height 6
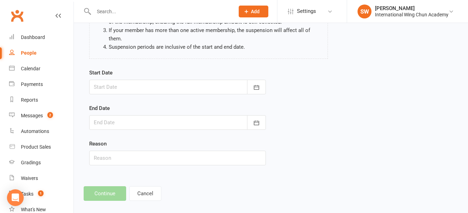
scroll to position [101, 0]
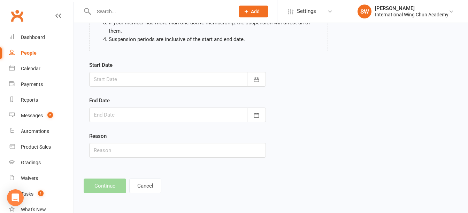
click at [160, 78] on div at bounding box center [177, 79] width 177 height 15
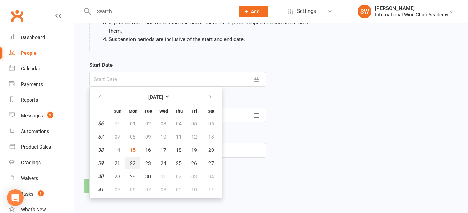
click at [134, 161] on span "22" at bounding box center [133, 164] width 6 height 6
type input "[DATE]"
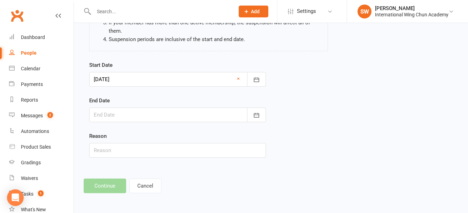
click at [138, 119] on div at bounding box center [177, 115] width 177 height 15
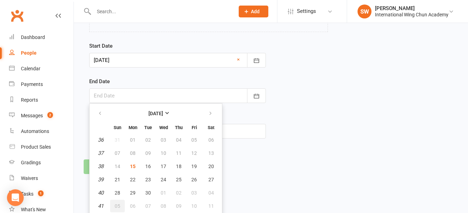
click at [119, 206] on span "05" at bounding box center [118, 207] width 6 height 6
type input "[DATE]"
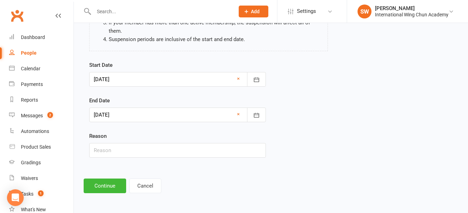
scroll to position [101, 0]
click at [117, 186] on button "Continue" at bounding box center [105, 186] width 43 height 15
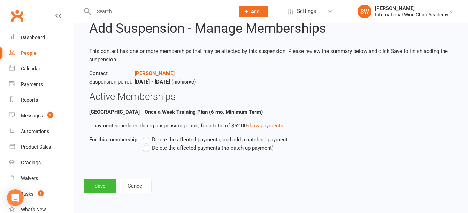
scroll to position [0, 0]
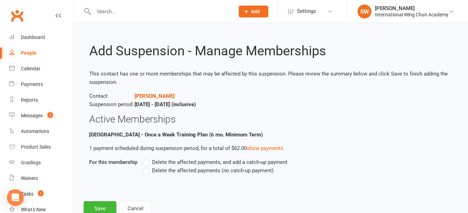
click at [156, 171] on span "Delete the affected payments (no catch-up payment)" at bounding box center [213, 170] width 122 height 7
click at [147, 167] on input "Delete the affected payments (no catch-up payment)" at bounding box center [145, 167] width 5 height 0
click at [104, 208] on button "Save" at bounding box center [100, 208] width 33 height 15
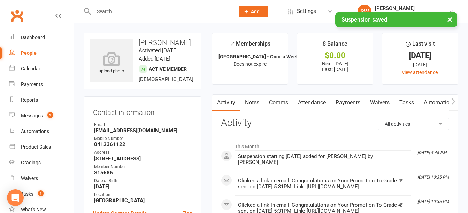
click at [353, 101] on link "Payments" at bounding box center [348, 103] width 34 height 16
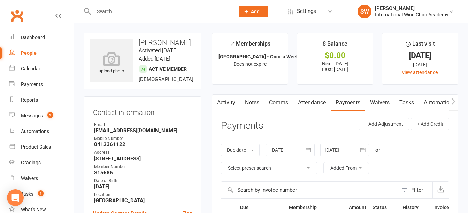
scroll to position [139, 0]
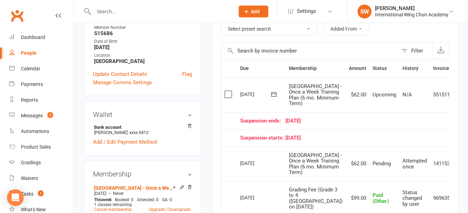
click at [125, 17] on div at bounding box center [157, 11] width 146 height 23
click at [128, 14] on input "text" at bounding box center [161, 12] width 138 height 10
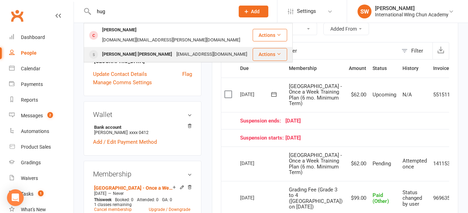
type input "hug"
click at [143, 49] on div "[PERSON_NAME] [PERSON_NAME]" at bounding box center [137, 54] width 74 height 10
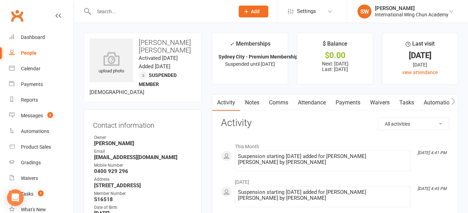
click at [344, 106] on link "Payments" at bounding box center [348, 103] width 34 height 16
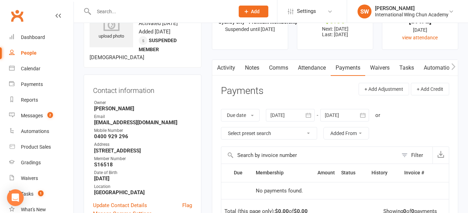
click at [338, 116] on div at bounding box center [344, 115] width 49 height 13
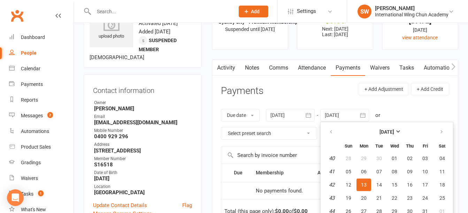
scroll to position [53, 0]
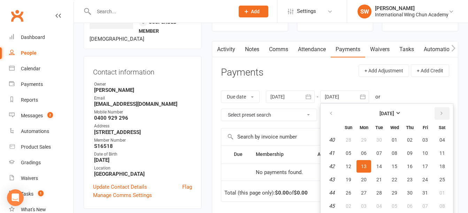
click at [440, 114] on button "button" at bounding box center [442, 113] width 15 height 13
click at [355, 202] on button "30" at bounding box center [348, 206] width 15 height 13
type input "[DATE]"
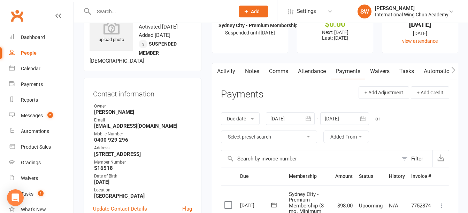
scroll to position [0, 0]
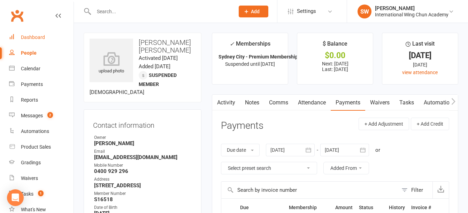
click at [43, 39] on div "Dashboard" at bounding box center [33, 37] width 24 height 6
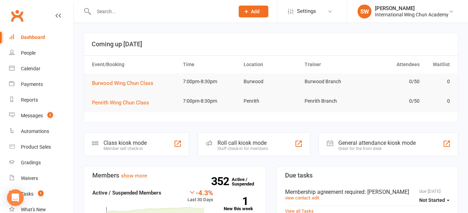
click at [26, 39] on div "Dashboard" at bounding box center [33, 37] width 24 height 6
click at [32, 114] on div "Messages" at bounding box center [32, 116] width 22 height 6
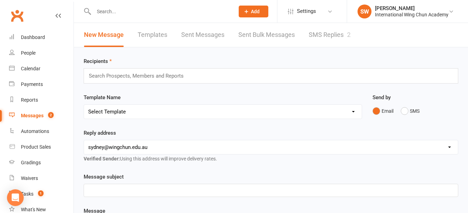
click at [324, 34] on link "SMS Replies 2" at bounding box center [330, 35] width 42 height 24
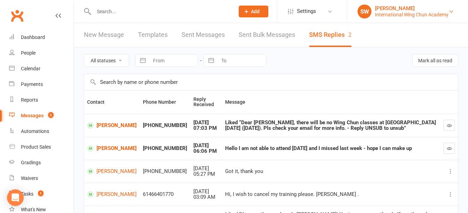
click at [415, 11] on div "International Wing Chun Academy" at bounding box center [412, 14] width 74 height 6
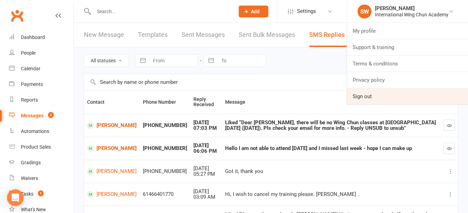
click at [377, 100] on link "Sign out" at bounding box center [407, 97] width 121 height 16
